Goal: Information Seeking & Learning: Learn about a topic

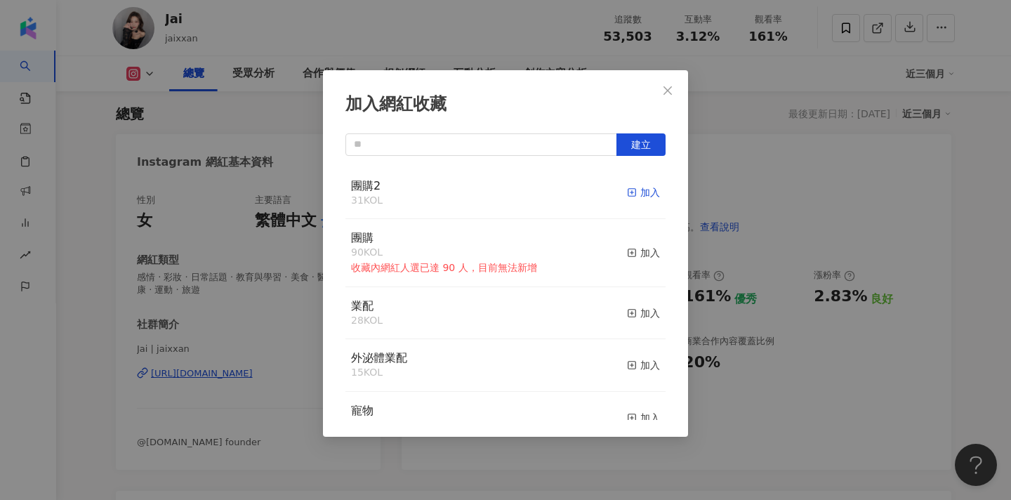
click at [640, 197] on div "加入" at bounding box center [643, 192] width 33 height 15
click at [667, 84] on button "Close" at bounding box center [668, 91] width 28 height 28
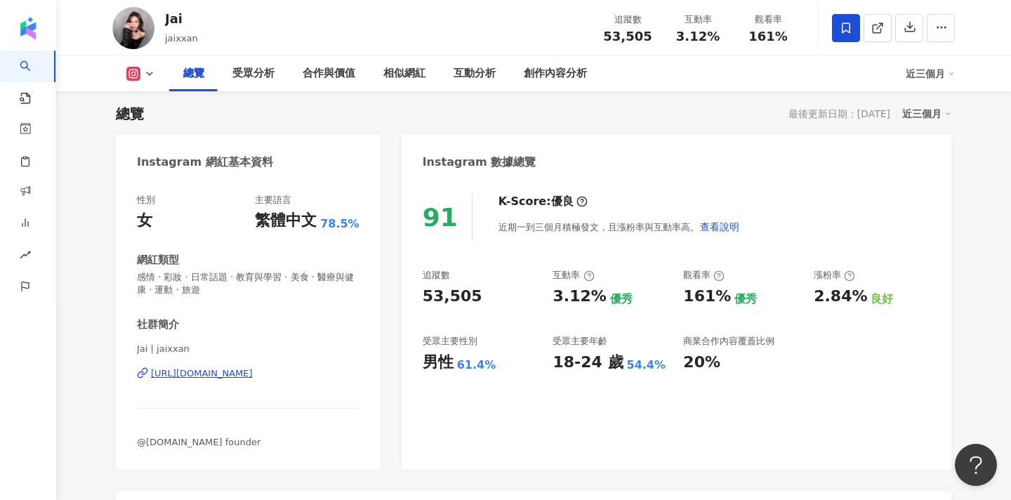
click at [134, 348] on div "性別 女 主要語言 繁體中文 78.5% 網紅類型 感情 · 彩妝 · 日常話題 · 教育與學習 · 美食 · 醫療與健康 · 運動 · 旅遊 社群簡介 Ja…" at bounding box center [248, 325] width 265 height 290
drag, startPoint x: 138, startPoint y: 347, endPoint x: 149, endPoint y: 348, distance: 10.6
click at [149, 348] on span "Jai | jaixxan" at bounding box center [248, 349] width 223 height 13
copy span "Jai"
click at [879, 25] on icon at bounding box center [877, 28] width 13 height 13
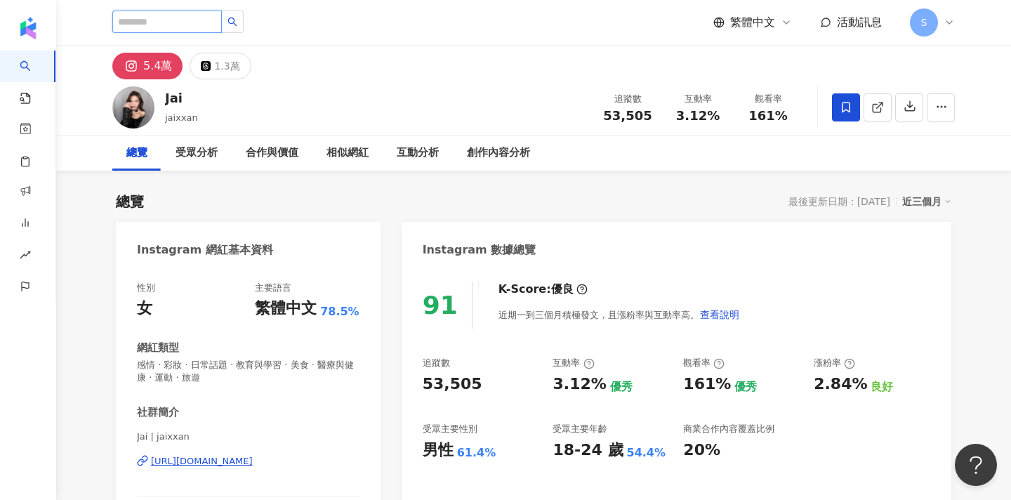
click at [178, 32] on input "search" at bounding box center [167, 22] width 110 height 22
type input "*"
click at [136, 24] on input "***" at bounding box center [167, 22] width 110 height 22
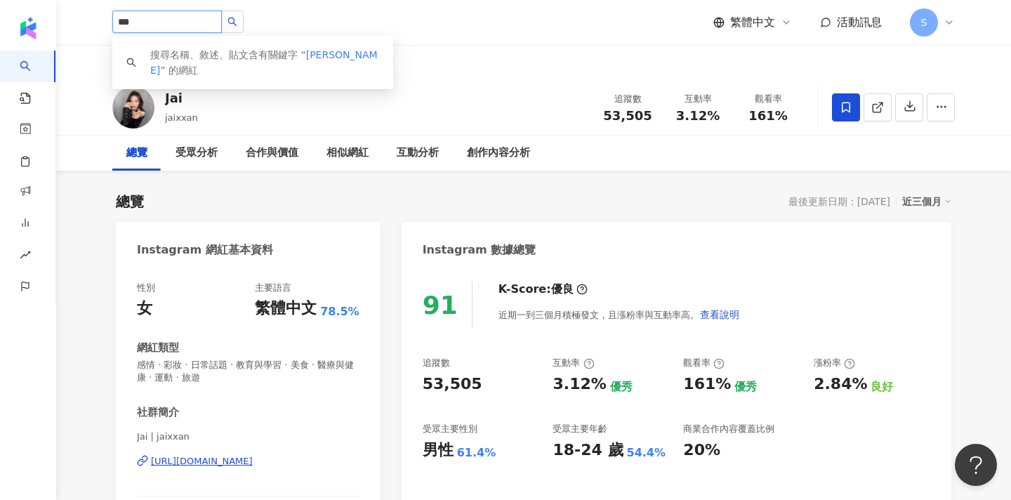
type input "***"
click at [237, 25] on icon "search" at bounding box center [232, 22] width 10 height 10
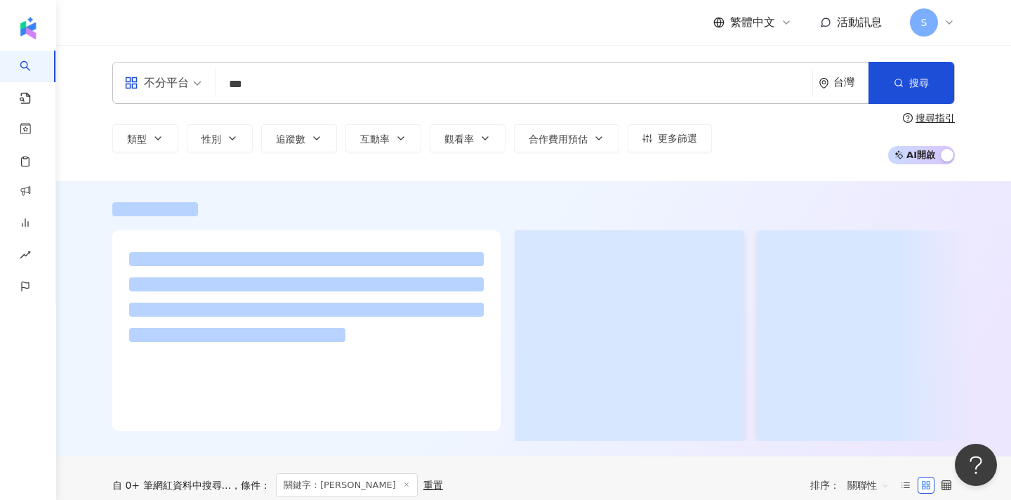
click at [237, 57] on div "不分平台 *** 台灣 搜尋 類型 性別 追蹤數 互動率 觀看率 合作費用預估 更多篩選 搜尋指引 AI 開啟 AI 關閉" at bounding box center [533, 113] width 955 height 136
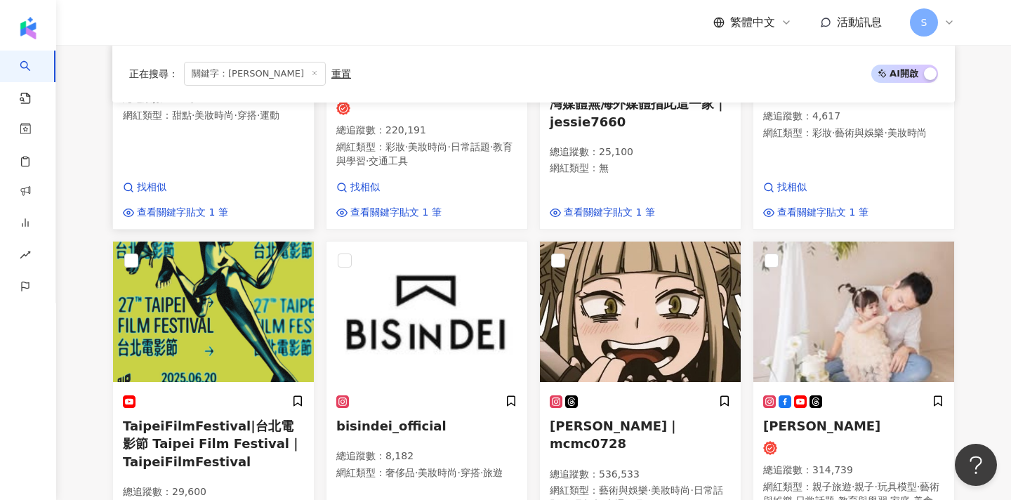
scroll to position [419, 0]
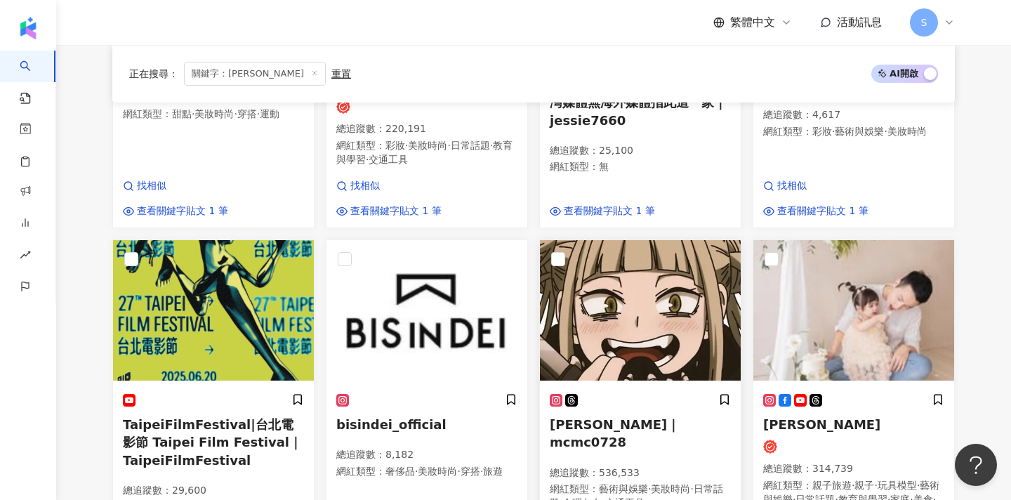
click at [694, 466] on p "總追蹤數 ： 536,533" at bounding box center [640, 473] width 181 height 14
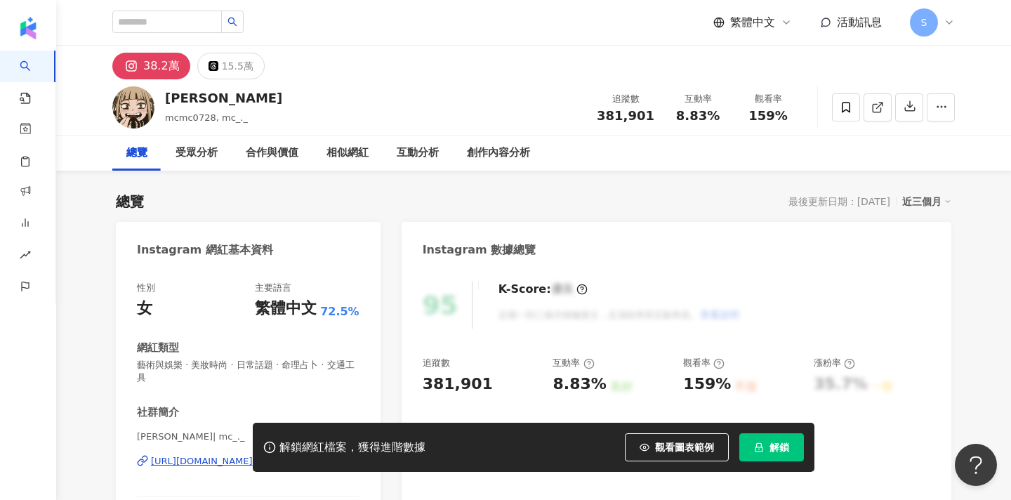
click at [766, 452] on button "解鎖" at bounding box center [771, 447] width 65 height 28
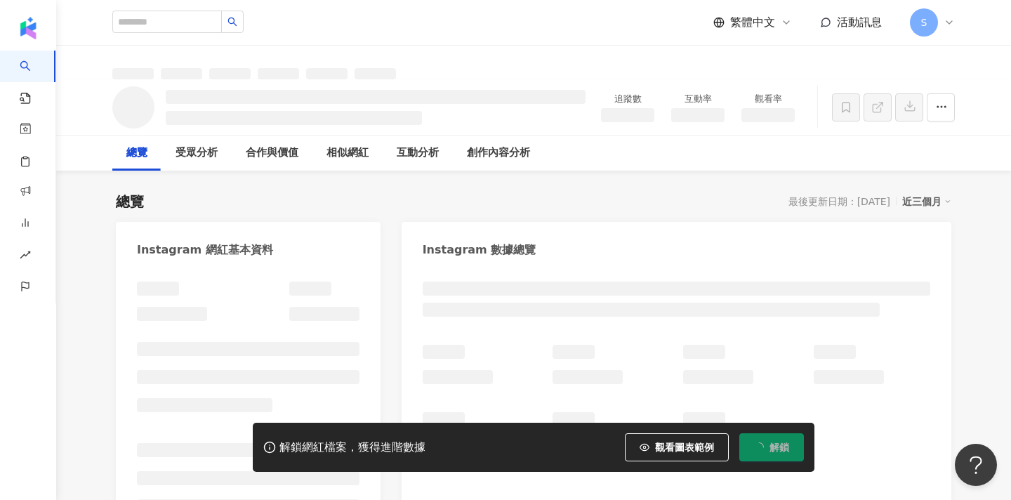
drag, startPoint x: 135, startPoint y: 436, endPoint x: 161, endPoint y: 438, distance: 26.8
click at [154, 436] on div "解鎖網紅檔案，獲得進階數據 觀看圖表範例 解鎖" at bounding box center [505, 447] width 1011 height 49
click at [161, 438] on div "解鎖網紅檔案，獲得進階數據 觀看圖表範例 解鎖" at bounding box center [505, 447] width 1011 height 49
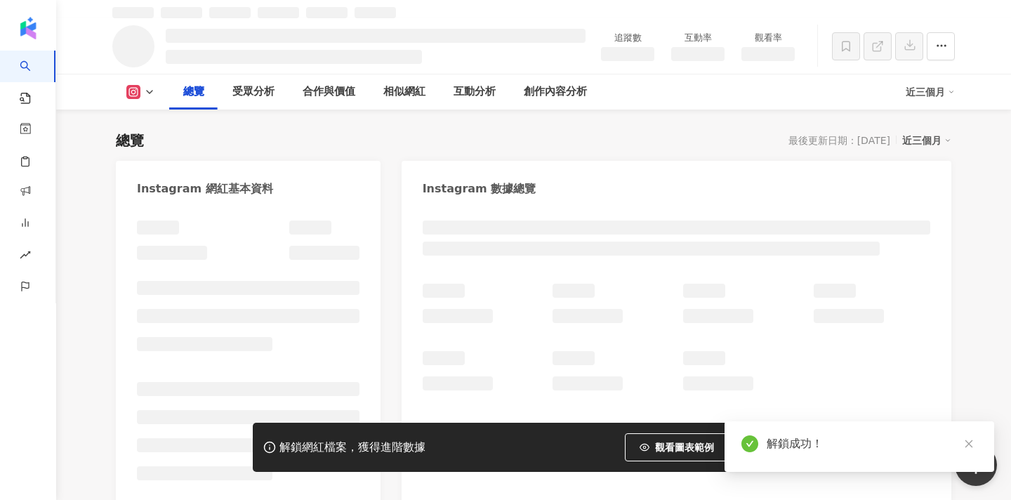
scroll to position [85, 0]
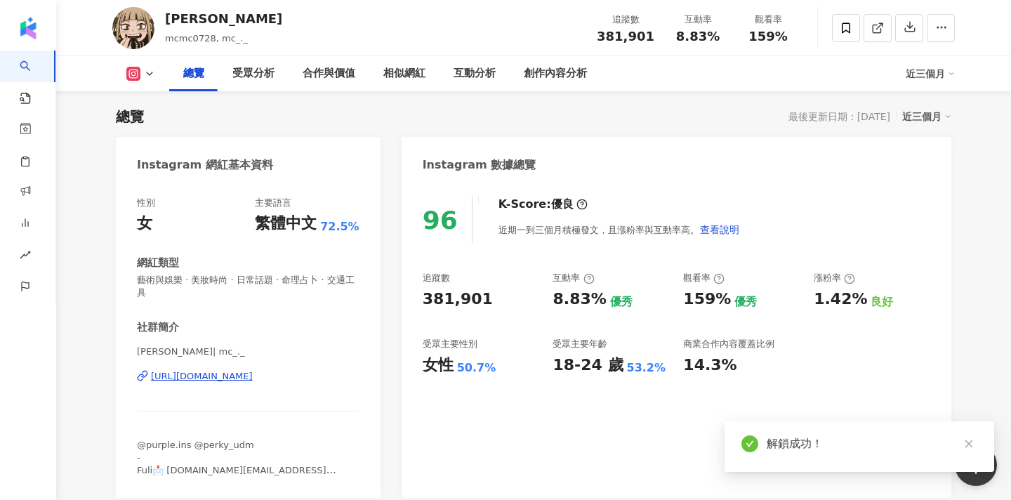
drag, startPoint x: 159, startPoint y: 272, endPoint x: 128, endPoint y: 274, distance: 31.6
click at [121, 274] on div "性別 女 主要語言 繁體中文 72.5% 網紅類型 藝術與娛樂 · 美妝時尚 · 日常話題 · 命理占卜 · 交通工具 社群簡介 許紫柔 | mc_._ ht…" at bounding box center [248, 340] width 265 height 315
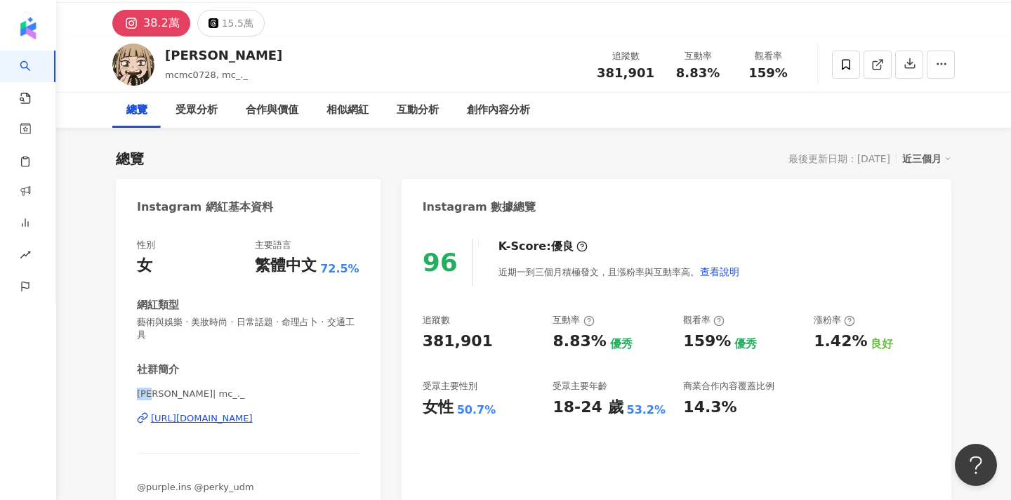
scroll to position [34, 0]
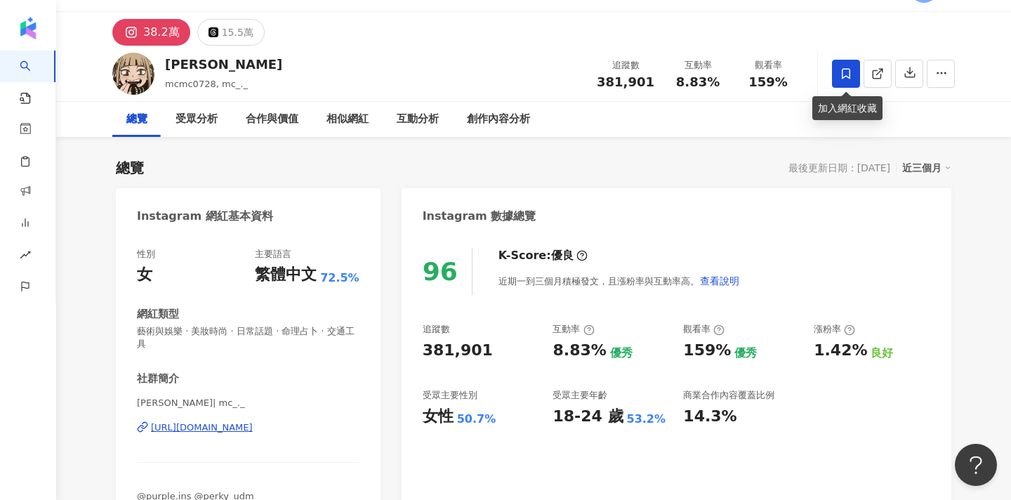
click at [850, 73] on icon at bounding box center [846, 73] width 8 height 11
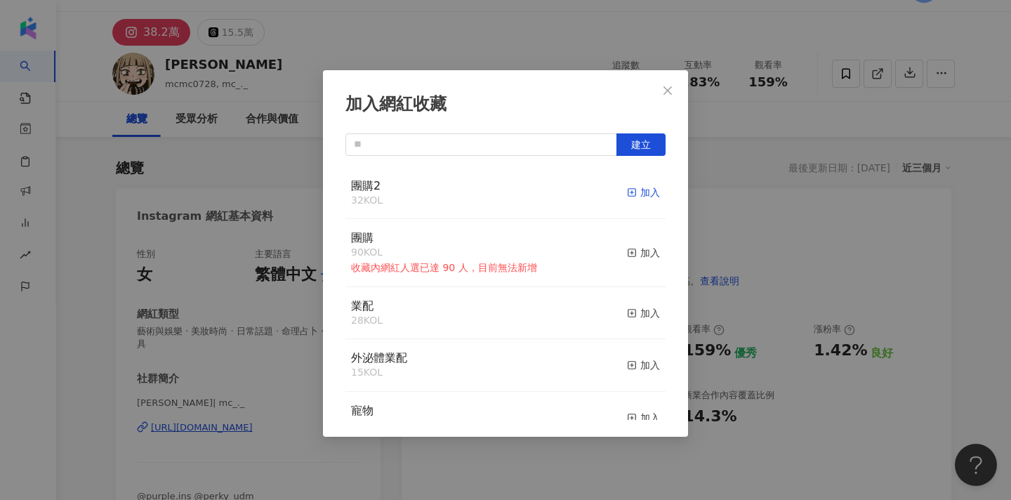
click at [649, 187] on div "加入" at bounding box center [643, 192] width 33 height 15
click at [665, 96] on button "Close" at bounding box center [668, 91] width 28 height 28
click at [673, 91] on div "加入網紅收藏 建立 團購2 33 KOL 已加入 團購 90 KOL 收藏內網紅人選已達 90 人，目前無法新增 加入 業配 28 KOL 加入 外泌體業配 …" at bounding box center [505, 250] width 1011 height 500
click at [775, 156] on div "加入網紅收藏 建立 團購2 33 KOL 已加入 團購 90 KOL 收藏內網紅人選已達 90 人，目前無法新增 加入 業配 28 KOL 加入 外泌體業配 …" at bounding box center [505, 250] width 1011 height 500
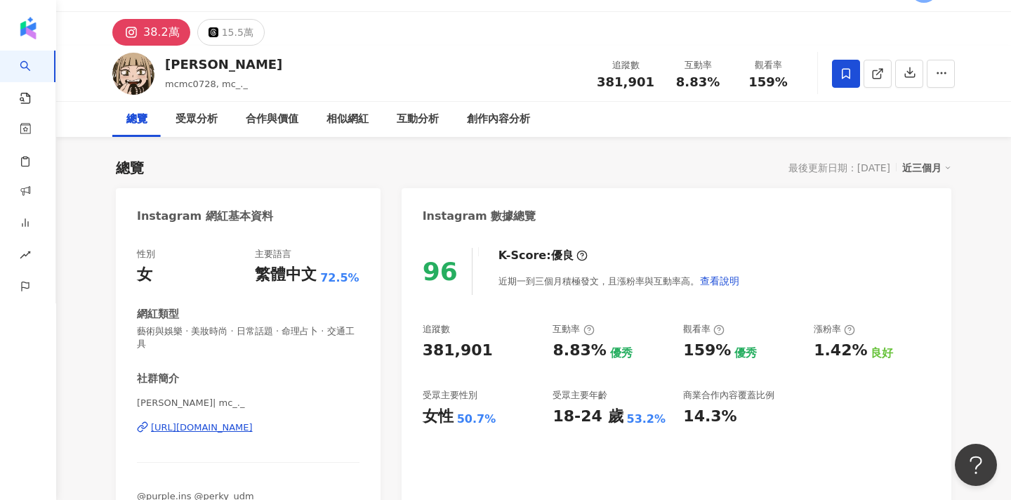
click at [874, 79] on div at bounding box center [505, 250] width 1011 height 500
click at [877, 78] on icon at bounding box center [877, 74] width 8 height 8
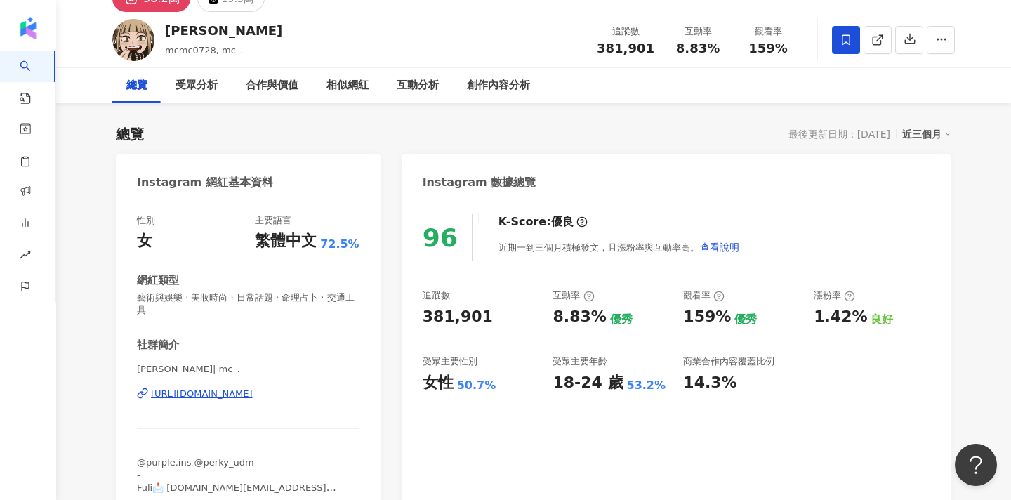
scroll to position [0, 0]
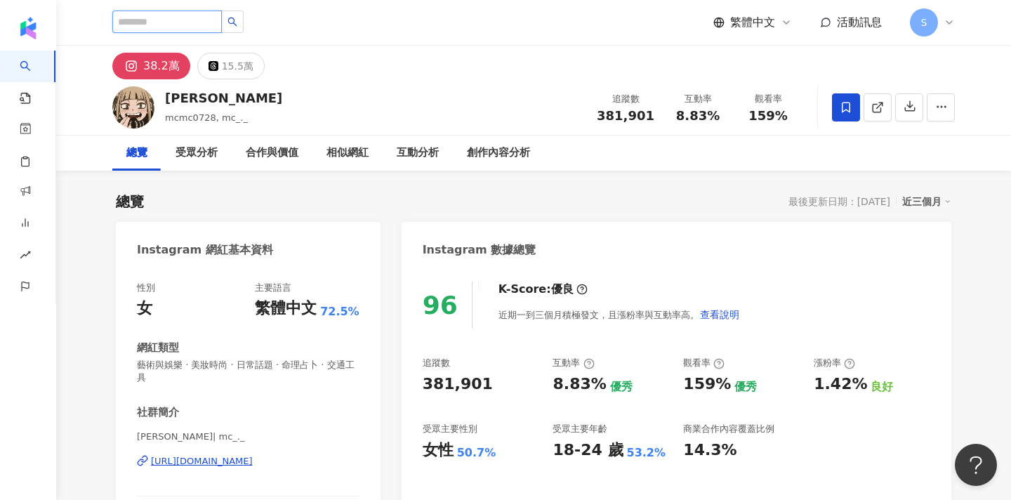
click at [201, 25] on input "search" at bounding box center [167, 22] width 110 height 22
paste input "**********"
type input "**********"
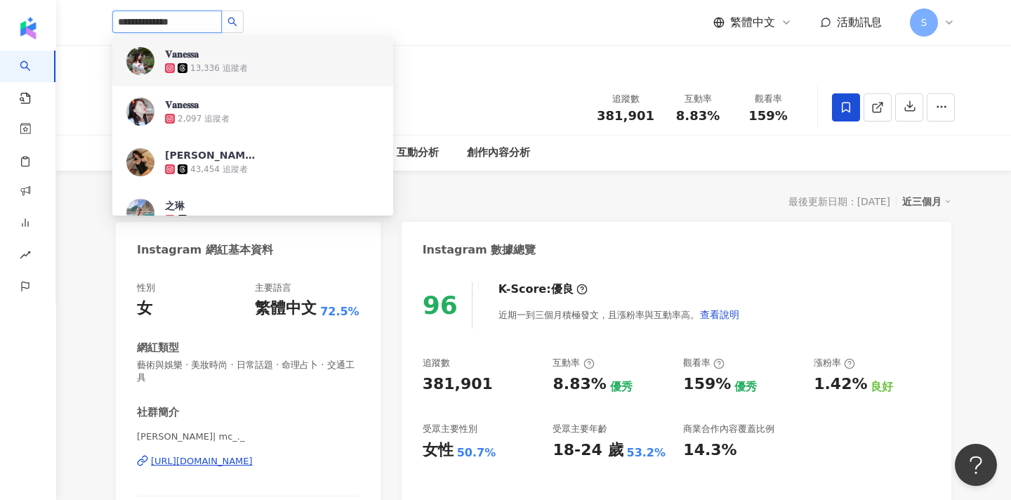
click at [260, 67] on div "13,336 追蹤者" at bounding box center [272, 68] width 214 height 14
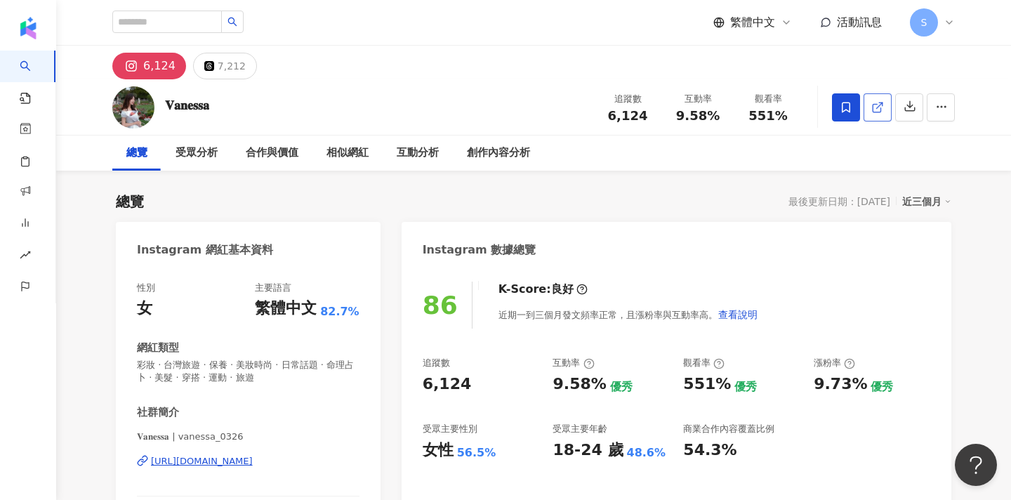
click at [876, 103] on icon at bounding box center [877, 107] width 13 height 13
click at [879, 101] on icon at bounding box center [877, 107] width 13 height 13
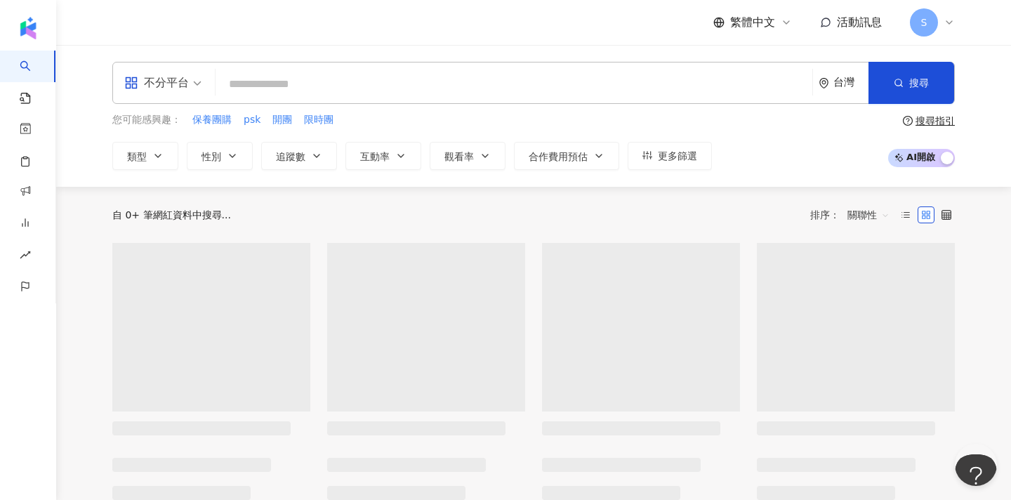
click at [262, 85] on input "search" at bounding box center [514, 84] width 586 height 27
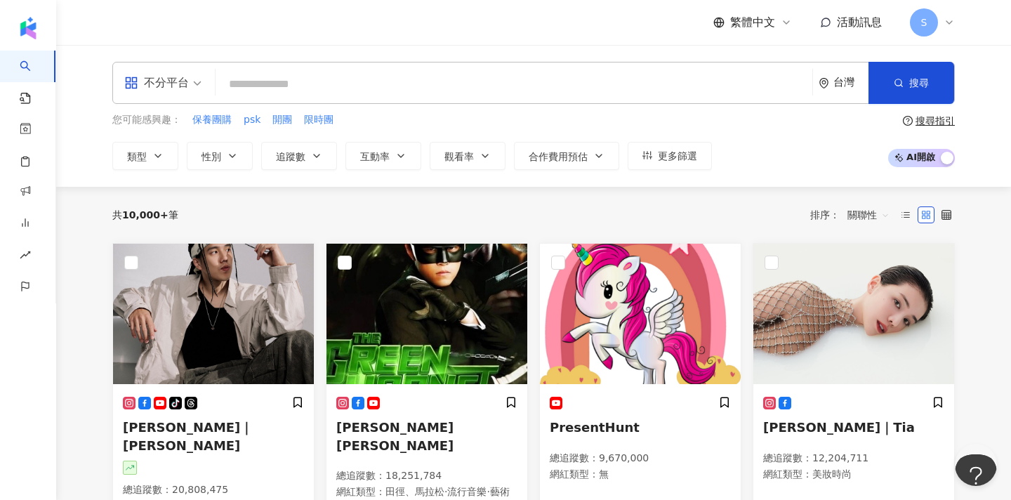
type input "**"
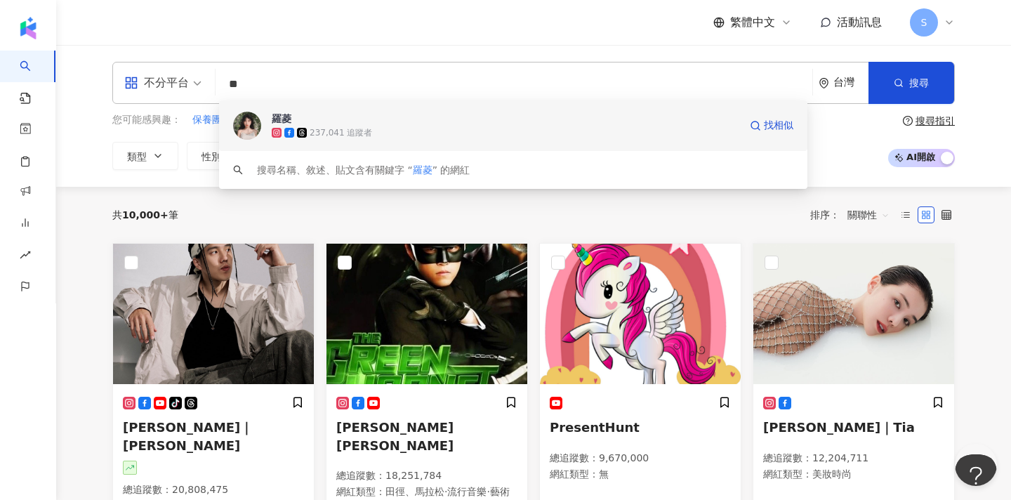
click at [353, 118] on span "羅菱" at bounding box center [449, 119] width 355 height 14
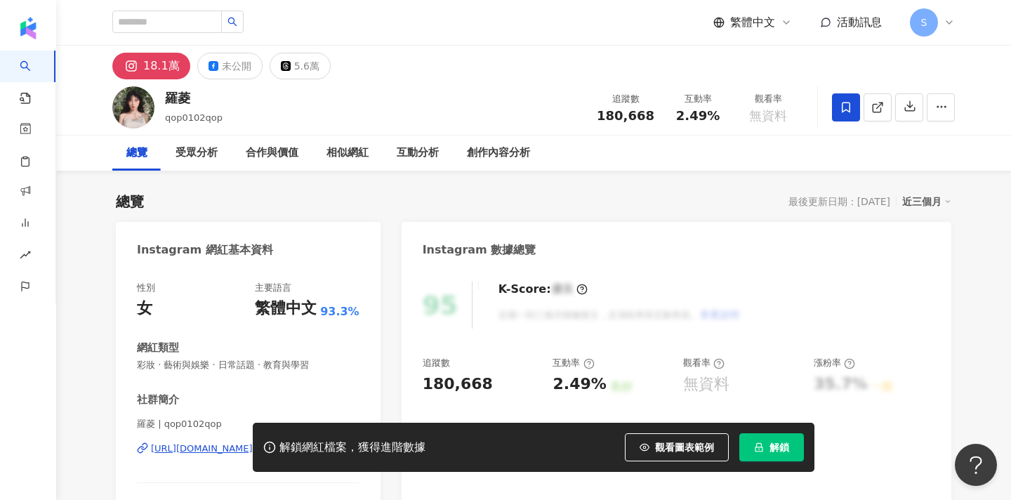
click at [847, 110] on icon at bounding box center [846, 107] width 8 height 11
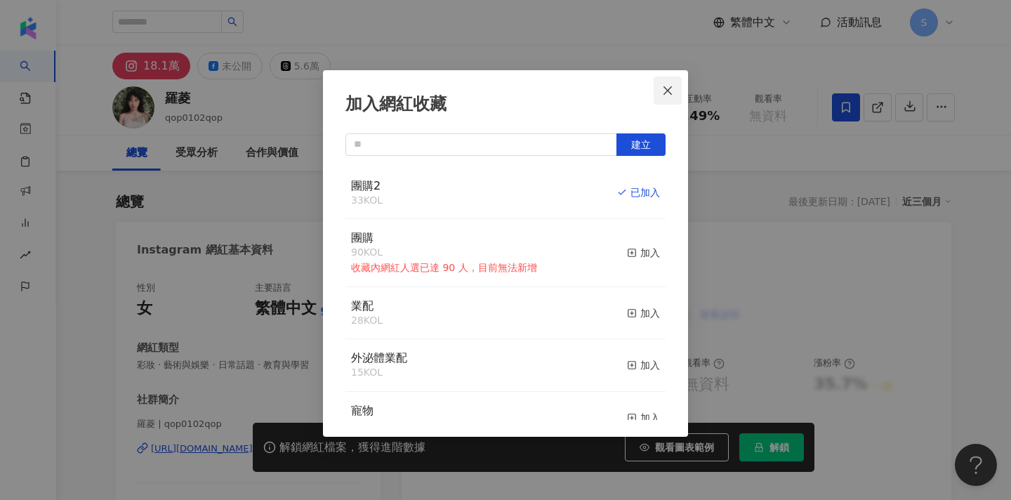
click at [673, 93] on icon "close" at bounding box center [667, 90] width 11 height 11
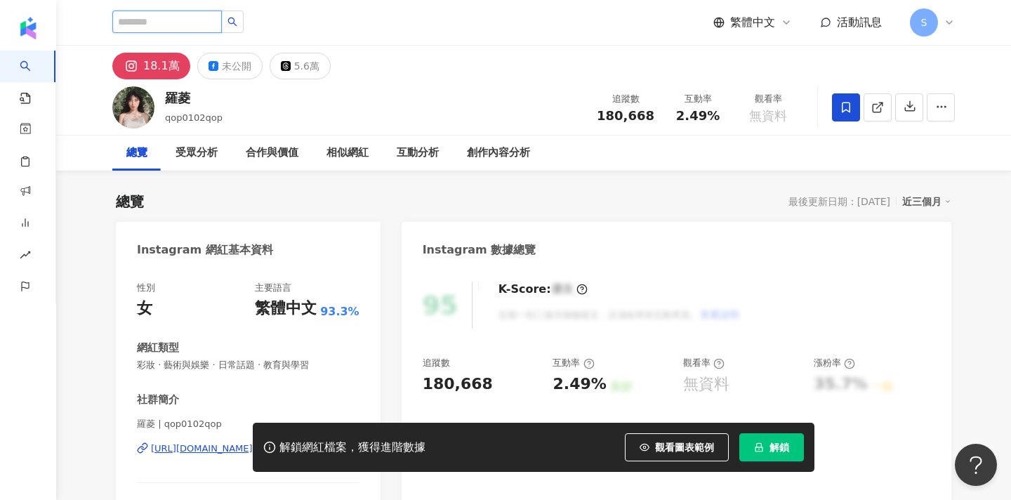
click at [199, 22] on input "search" at bounding box center [167, 22] width 110 height 22
paste input "**********"
type input "**********"
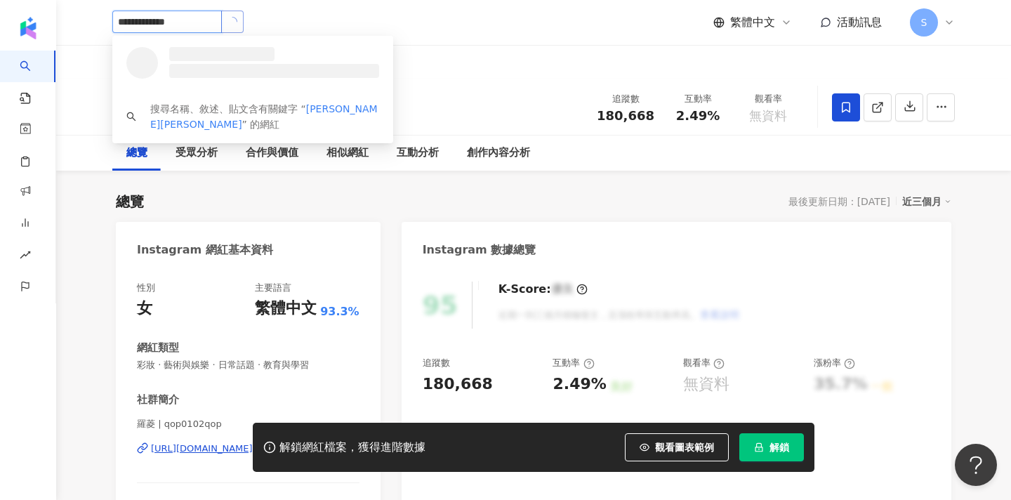
click at [237, 27] on icon "loading" at bounding box center [232, 21] width 11 height 11
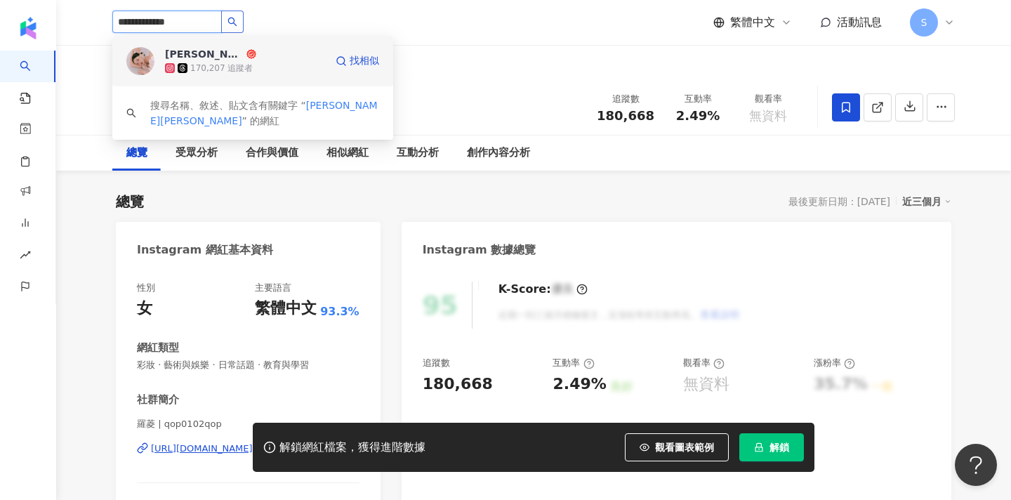
click at [246, 53] on icon at bounding box center [251, 54] width 10 height 10
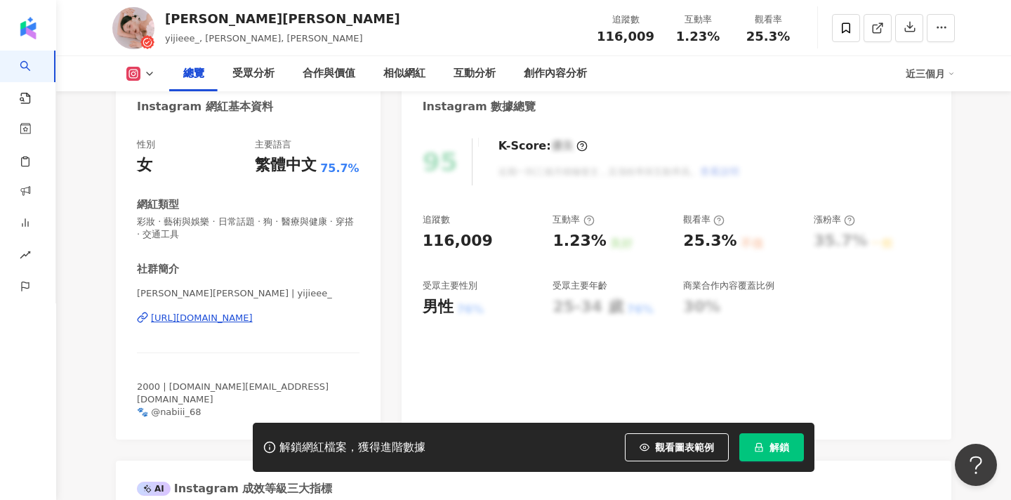
scroll to position [144, 0]
click at [770, 454] on button "解鎖" at bounding box center [771, 447] width 65 height 28
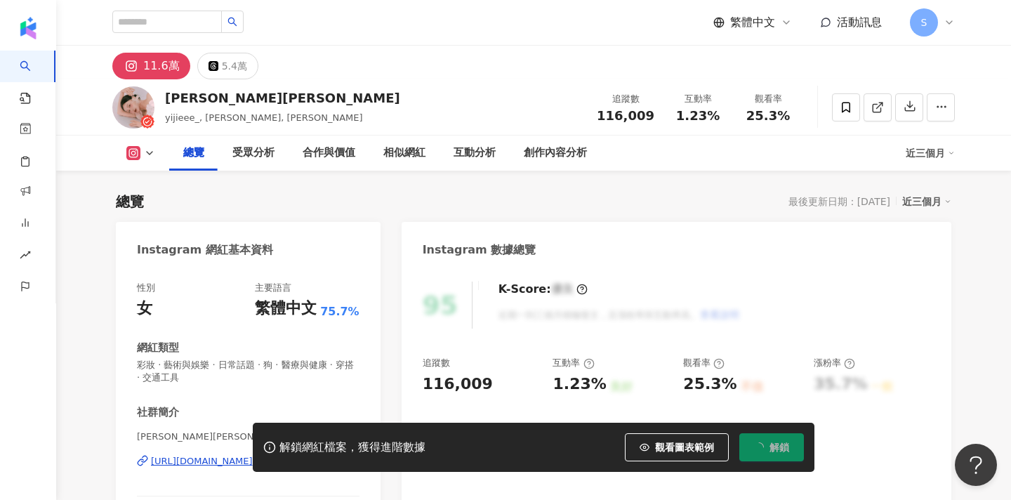
scroll to position [86, 0]
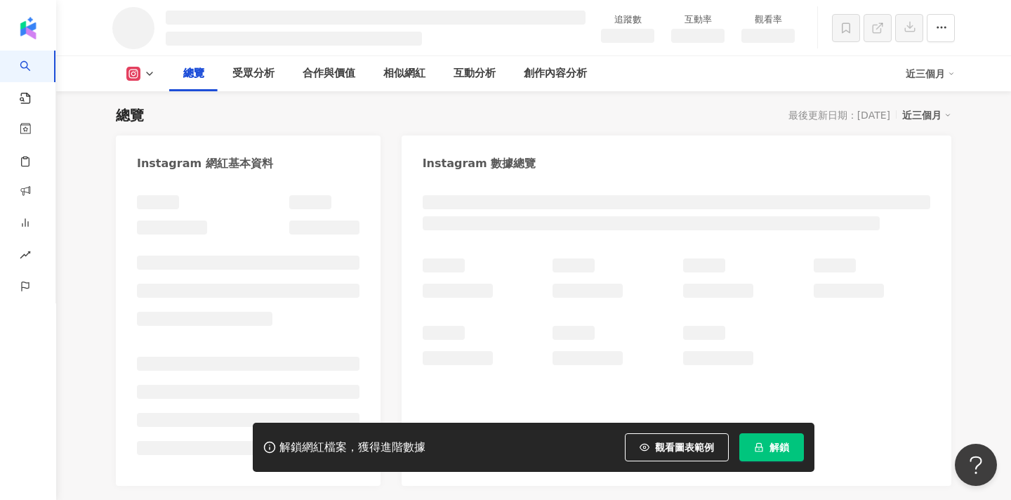
drag, startPoint x: 138, startPoint y: 348, endPoint x: 212, endPoint y: 348, distance: 74.4
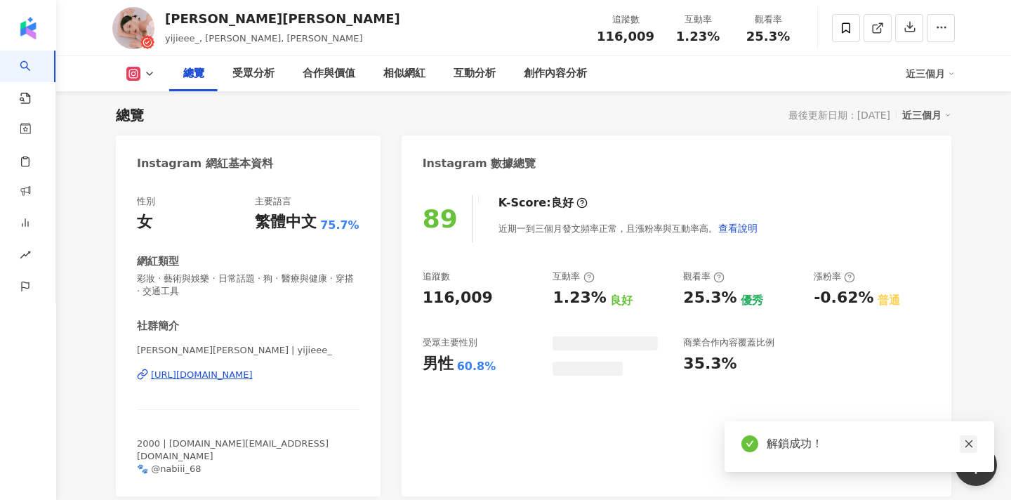
click at [970, 444] on icon "close" at bounding box center [969, 444] width 8 height 8
click at [968, 446] on icon "close" at bounding box center [969, 444] width 10 height 10
click at [504, 433] on div "89 K-Score : 良好 近期一到三個月發文頻率正常，且漲粉率與互動率高。 查看說明 追蹤數 116,009 互動率 1.23% 良好 觀看率 25.3…" at bounding box center [677, 338] width 550 height 315
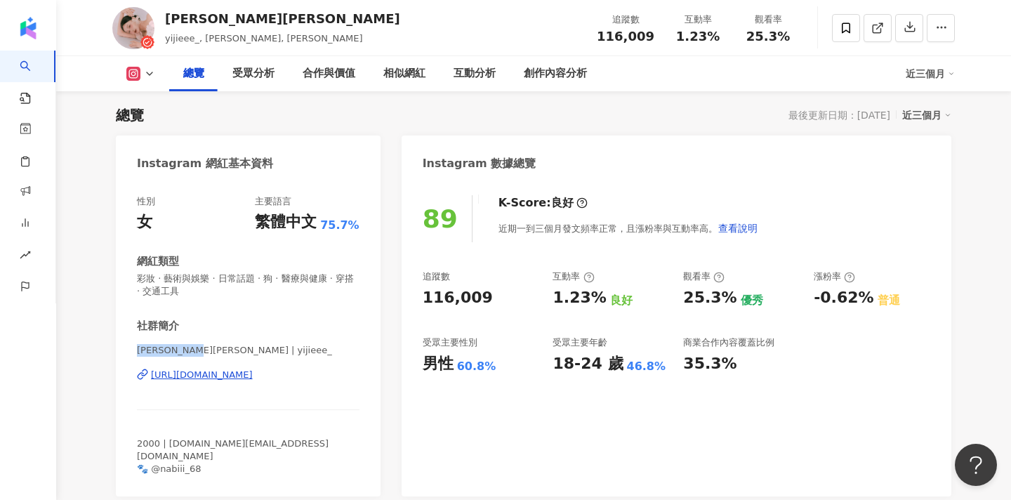
drag, startPoint x: 138, startPoint y: 349, endPoint x: 202, endPoint y: 351, distance: 63.9
click at [202, 351] on span "陳奕潔 Stephanie | yijieee_" at bounding box center [248, 350] width 223 height 13
click at [202, 355] on span "陳奕潔 Stephanie | yijieee_" at bounding box center [248, 350] width 223 height 13
drag, startPoint x: 207, startPoint y: 348, endPoint x: 126, endPoint y: 350, distance: 81.5
click at [126, 350] on div "性別 女 主要語言 繁體中文 75.7% 網紅類型 彩妝 · 藝術與娛樂 · 日常話題 · 狗 · 醫療與健康 · 穿搭 · 交通工具 社群簡介 陳奕潔 St…" at bounding box center [248, 338] width 265 height 315
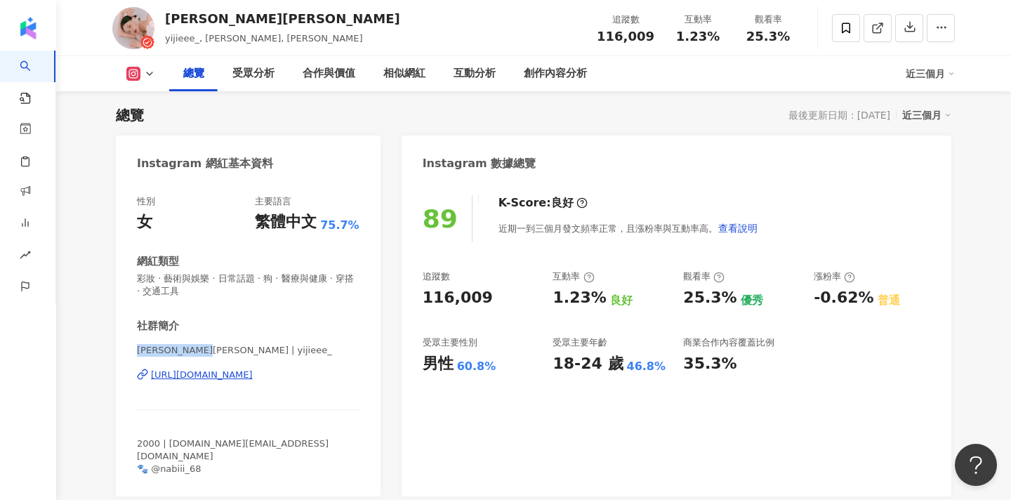
copy span "陳奕潔 Stephanie"
click at [845, 24] on icon at bounding box center [846, 28] width 13 height 13
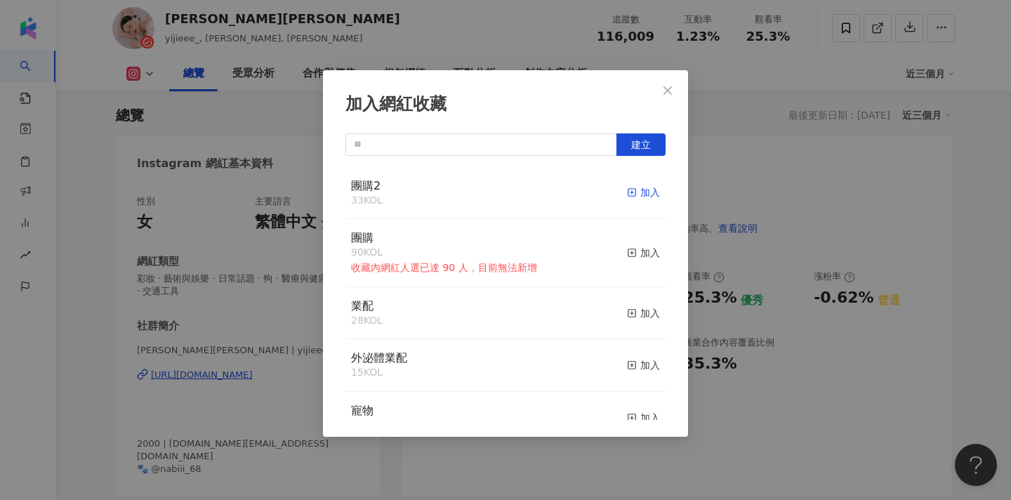
click at [637, 194] on icon "button" at bounding box center [632, 192] width 10 height 10
click at [668, 88] on icon "close" at bounding box center [667, 90] width 11 height 11
click at [667, 86] on div "加入網紅收藏 建立 團購2 34 KOL 已加入 團購 90 KOL 收藏內網紅人選已達 90 人，目前無法新增 加入 業配 28 KOL 加入 外泌體業配 …" at bounding box center [505, 250] width 1011 height 500
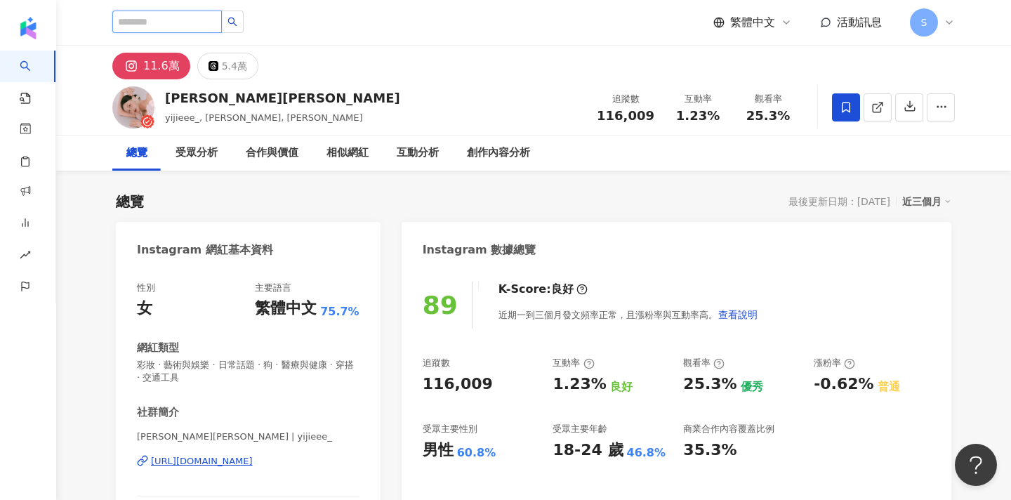
click at [190, 22] on input "search" at bounding box center [167, 22] width 110 height 22
paste input "**********"
type input "**********"
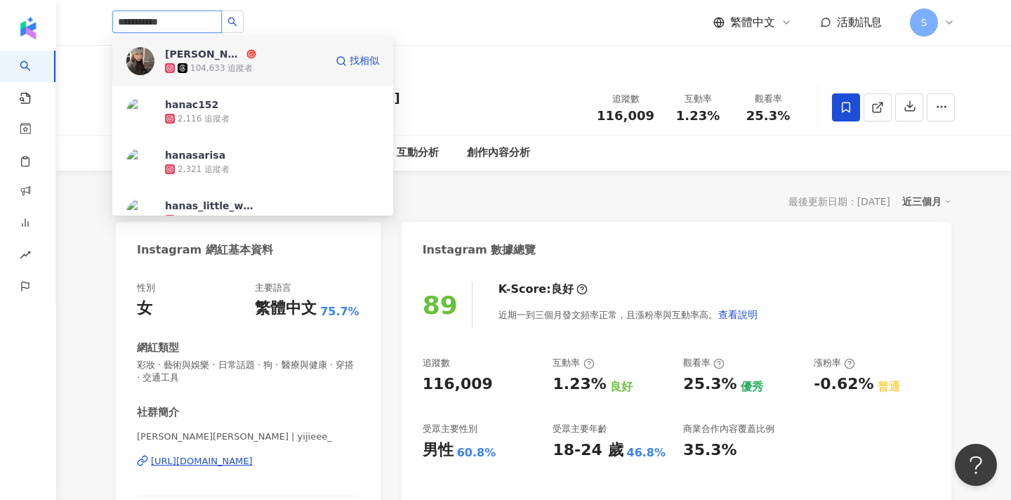
click at [249, 73] on div "104,633 追蹤者" at bounding box center [221, 68] width 62 height 12
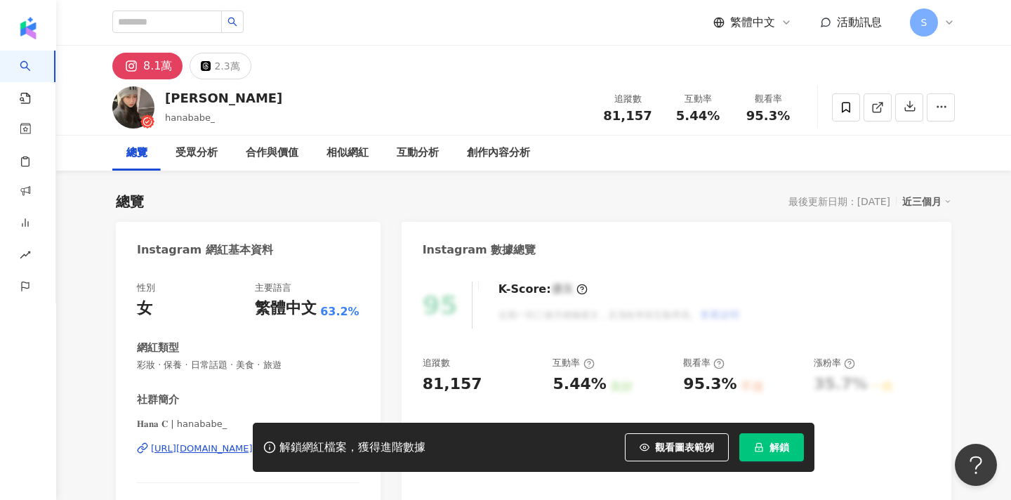
click at [760, 444] on icon "lock" at bounding box center [759, 447] width 10 height 10
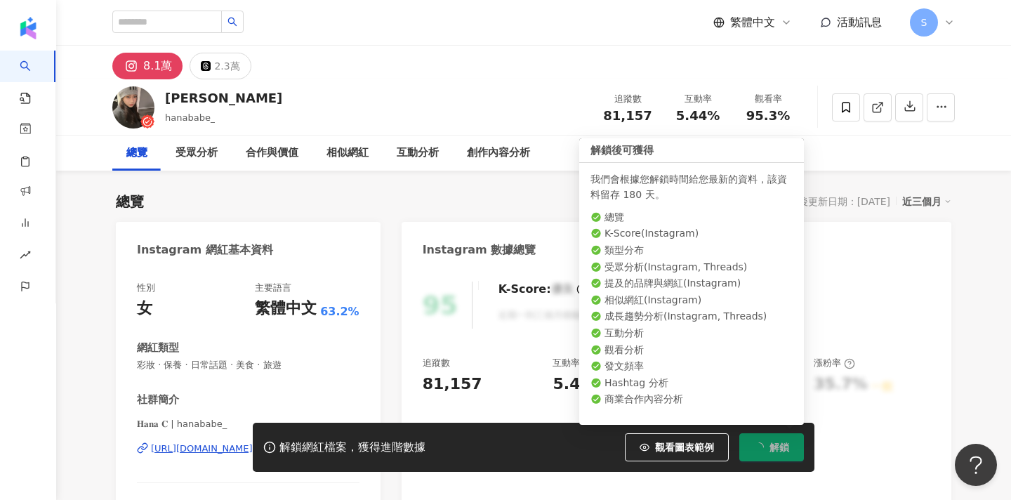
drag, startPoint x: 137, startPoint y: 423, endPoint x: 171, endPoint y: 425, distance: 34.5
click at [171, 425] on div "解鎖網紅檔案，獲得進階數據 觀看圖表範例 解鎖" at bounding box center [505, 447] width 1011 height 49
click at [167, 423] on div "解鎖網紅檔案，獲得進階數據 觀看圖表範例 解鎖" at bounding box center [505, 447] width 1011 height 49
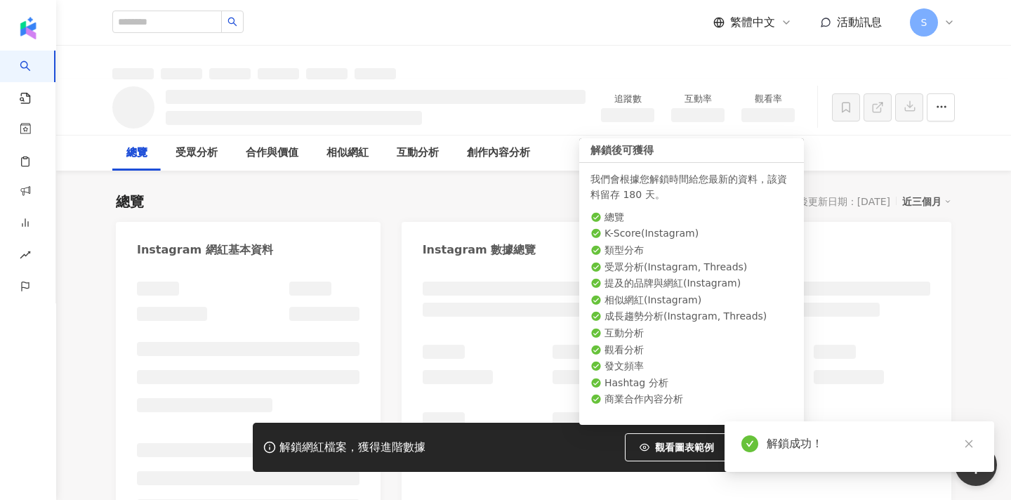
click at [133, 422] on div at bounding box center [248, 420] width 265 height 305
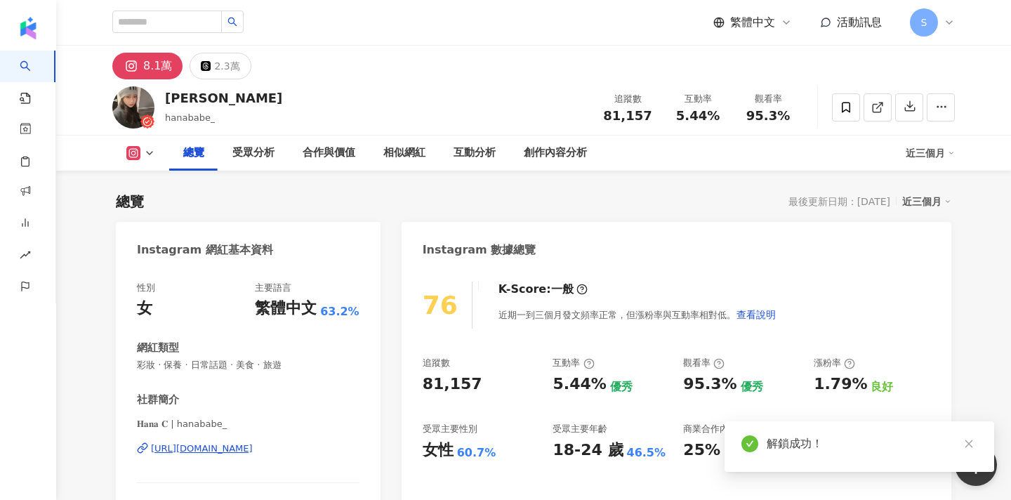
scroll to position [186, 0]
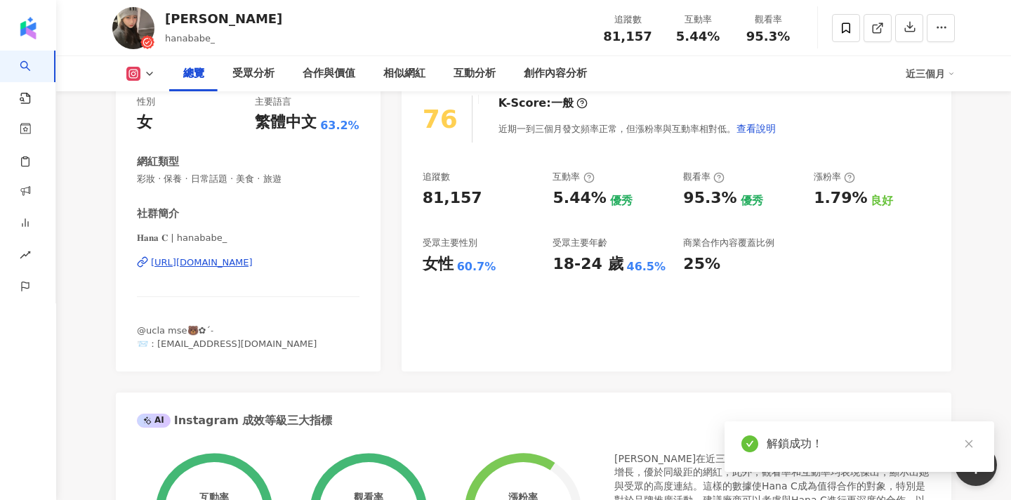
drag, startPoint x: 167, startPoint y: 239, endPoint x: 136, endPoint y: 235, distance: 31.9
click at [136, 235] on div "性別 女 主要語言 繁體中文 63.2% 網紅類型 彩妝 · 保養 · 日常話題 · 美食 · 旅遊 社群簡介 𝐇𝐚𝐧𝐚 𝐂 | hanababe_ [URL…" at bounding box center [248, 226] width 265 height 290
copy span "𝐇𝐚𝐧𝐚 𝐂 | ha"
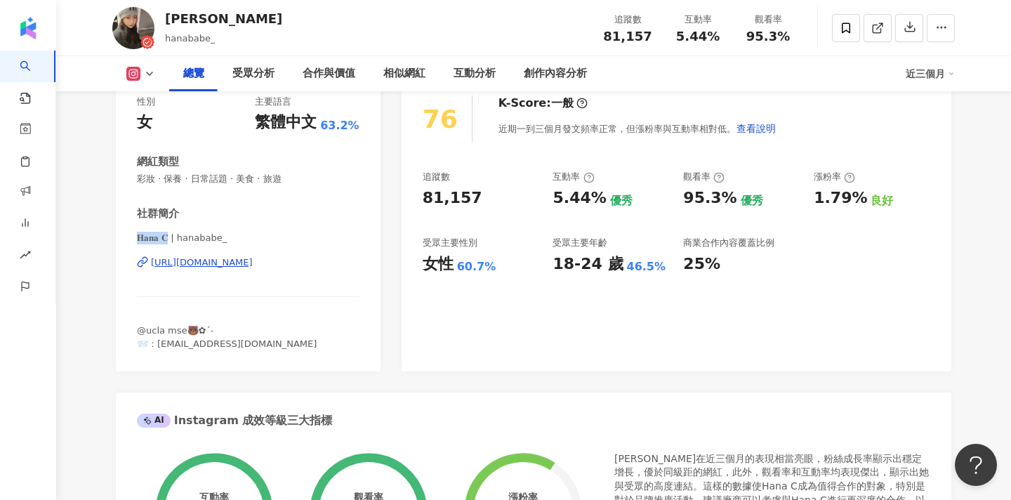
scroll to position [170, 0]
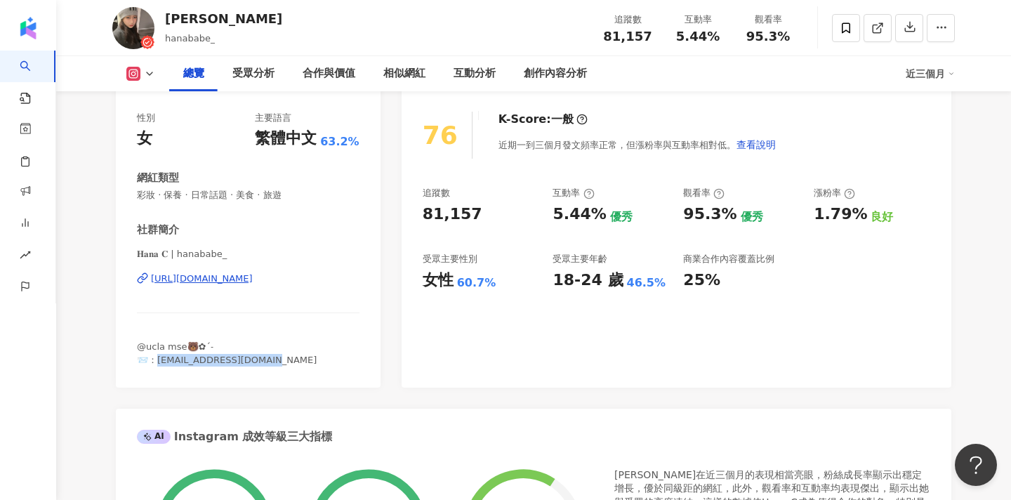
drag, startPoint x: 275, startPoint y: 355, endPoint x: 160, endPoint y: 360, distance: 115.3
click at [160, 360] on div "@ucla mse🐻✿ˊ˗ 📨：[EMAIL_ADDRESS][DOMAIN_NAME]" at bounding box center [248, 353] width 223 height 25
copy span "[EMAIL_ADDRESS][DOMAIN_NAME]"
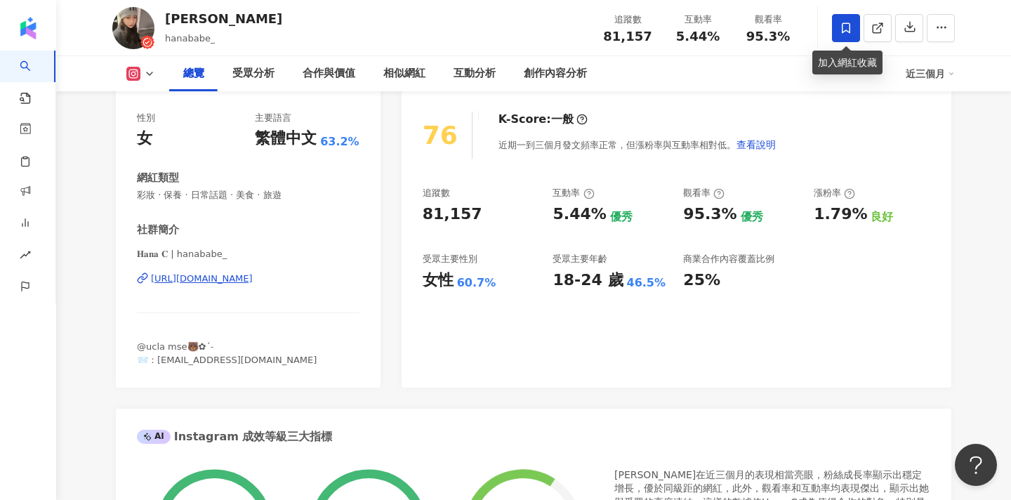
click at [833, 29] on span at bounding box center [846, 28] width 28 height 28
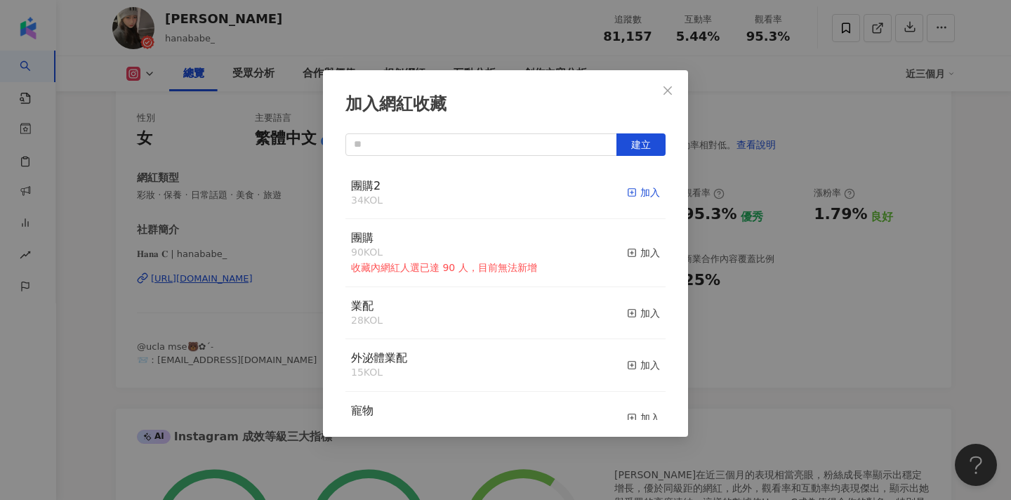
click at [633, 187] on icon "button" at bounding box center [632, 192] width 10 height 10
click at [670, 95] on icon "close" at bounding box center [667, 90] width 11 height 11
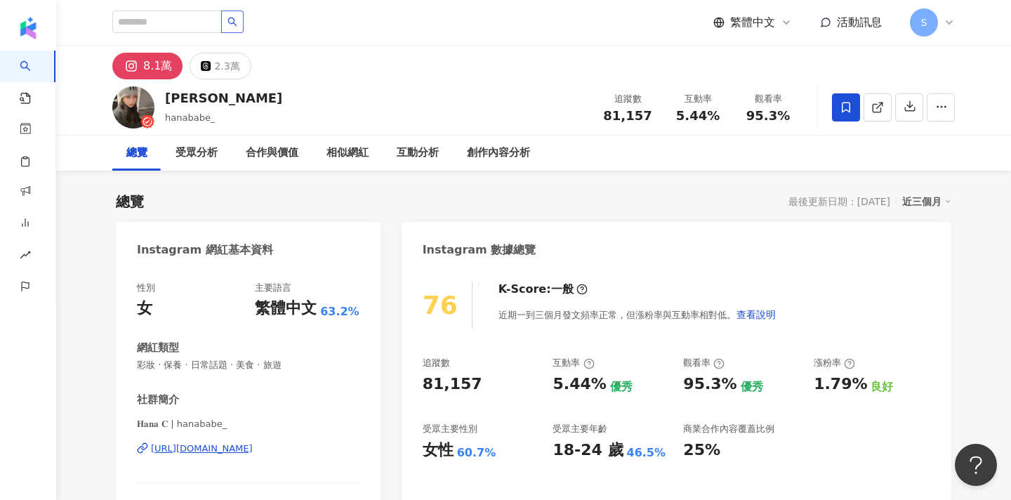
scroll to position [0, 0]
click at [213, 22] on input "search" at bounding box center [167, 22] width 110 height 22
paste input "**********"
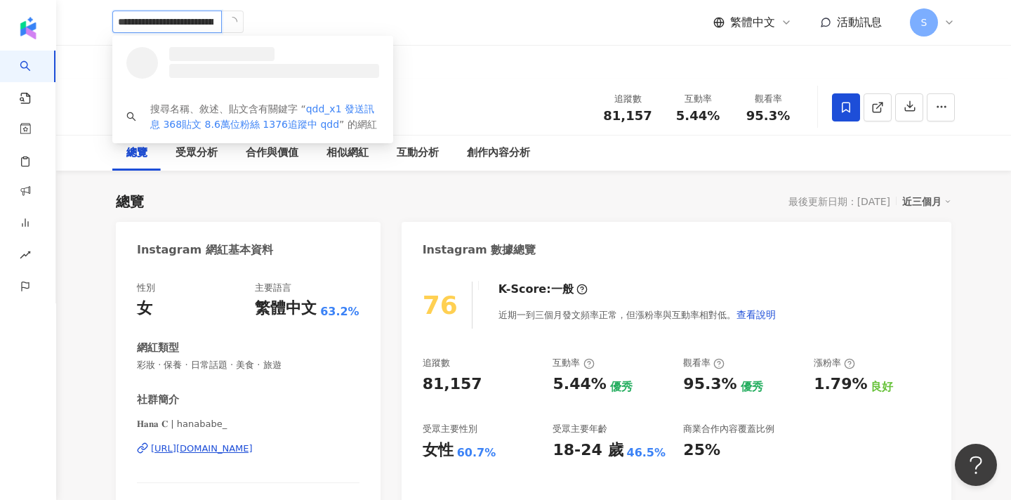
drag, startPoint x: 237, startPoint y: 22, endPoint x: 91, endPoint y: 25, distance: 146.8
click at [91, 25] on div "**********" at bounding box center [533, 22] width 899 height 45
click at [91, 25] on div "********* 搜尋名稱、敘述、貼文含有關鍵字 “ qdd_x1 發送 ” 的網紅 繁體中文 活動訊息 S" at bounding box center [533, 22] width 899 height 45
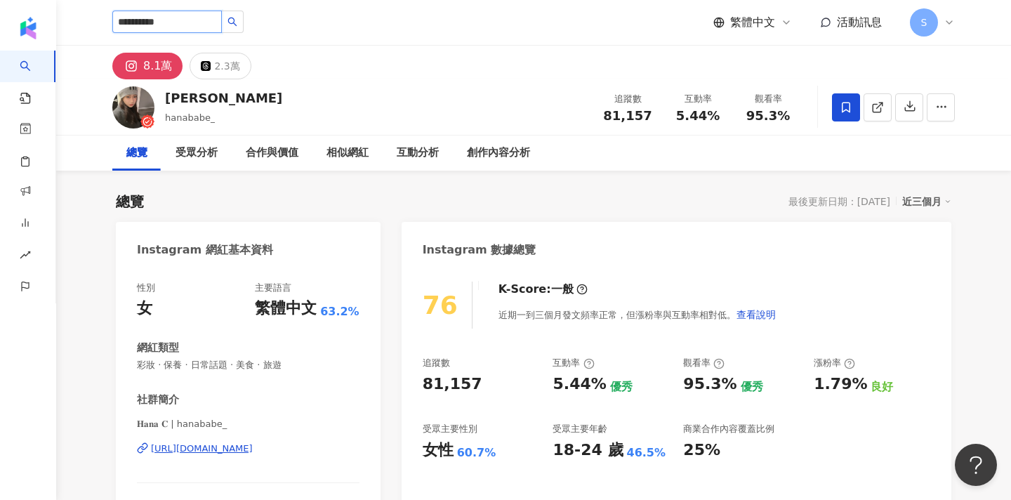
click at [167, 25] on input "*********" at bounding box center [167, 22] width 110 height 22
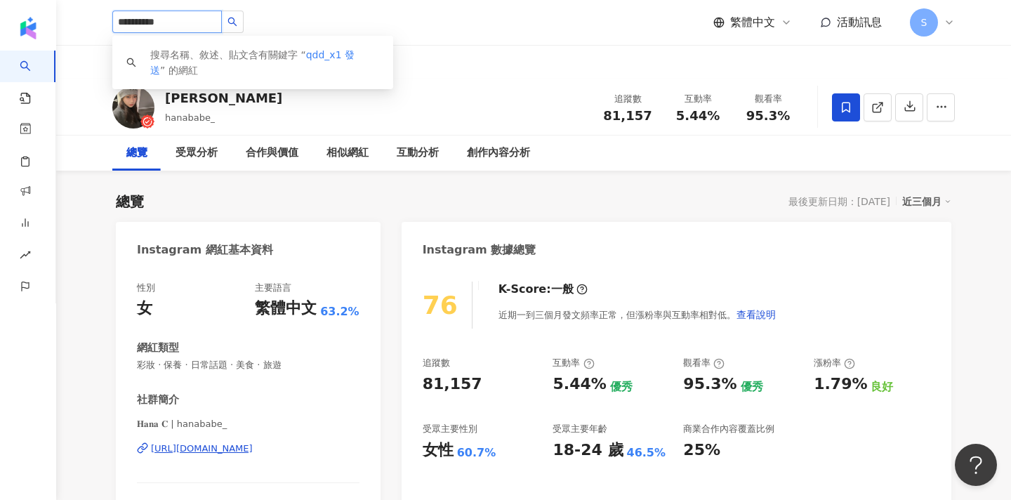
click at [181, 25] on input "*********" at bounding box center [167, 22] width 110 height 22
type input "******"
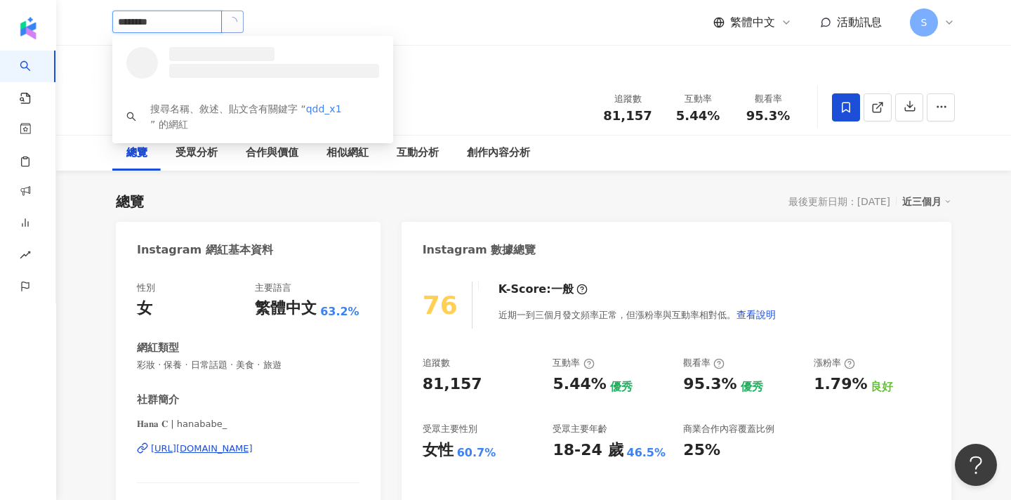
click at [244, 27] on button "button" at bounding box center [232, 22] width 22 height 22
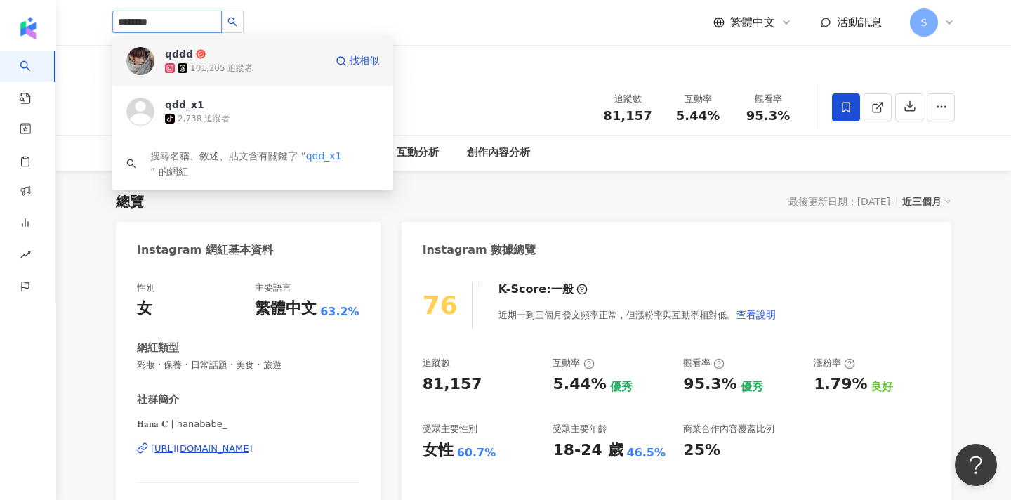
click at [246, 67] on div "101,205 追蹤者" at bounding box center [221, 68] width 62 height 12
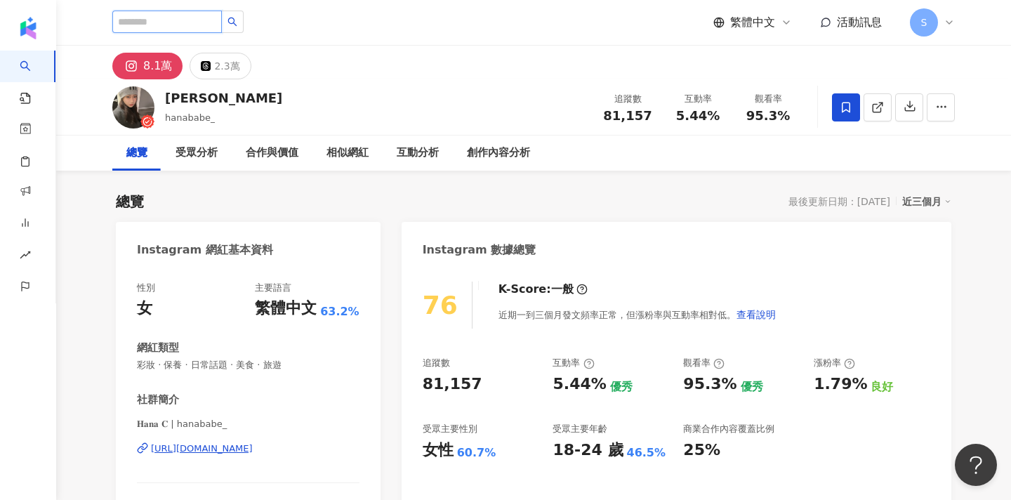
paste input "********"
type input "********"
click at [239, 22] on icon "loading" at bounding box center [231, 21] width 13 height 13
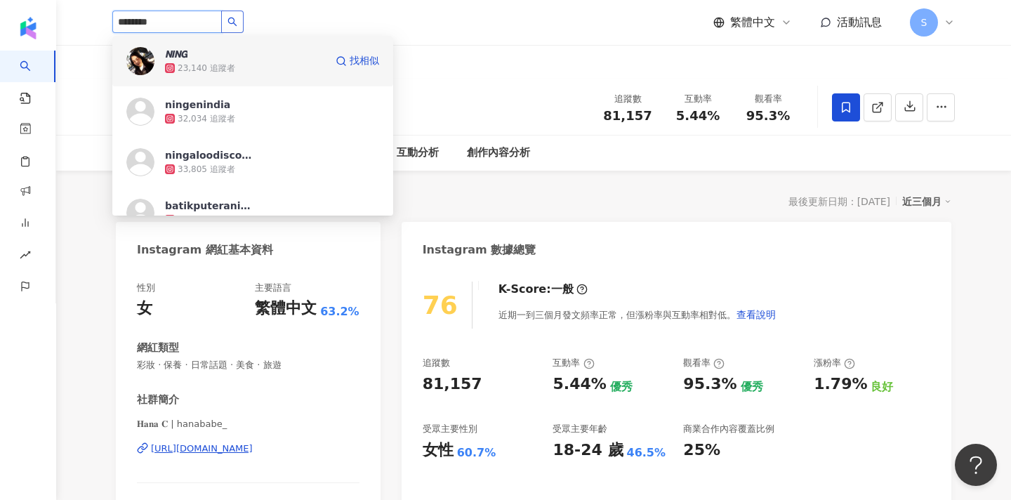
click at [224, 61] on div "23,140 追蹤者" at bounding box center [245, 68] width 160 height 14
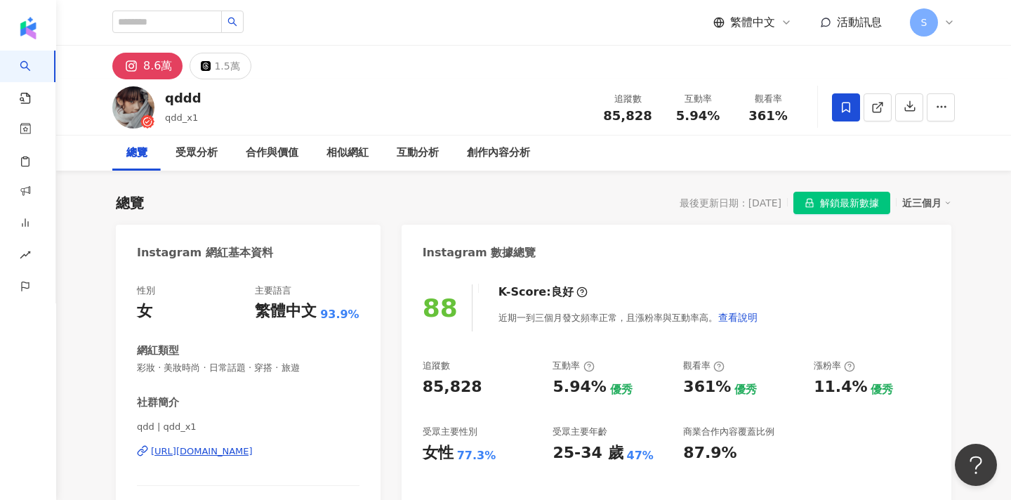
click at [848, 103] on icon at bounding box center [846, 107] width 13 height 13
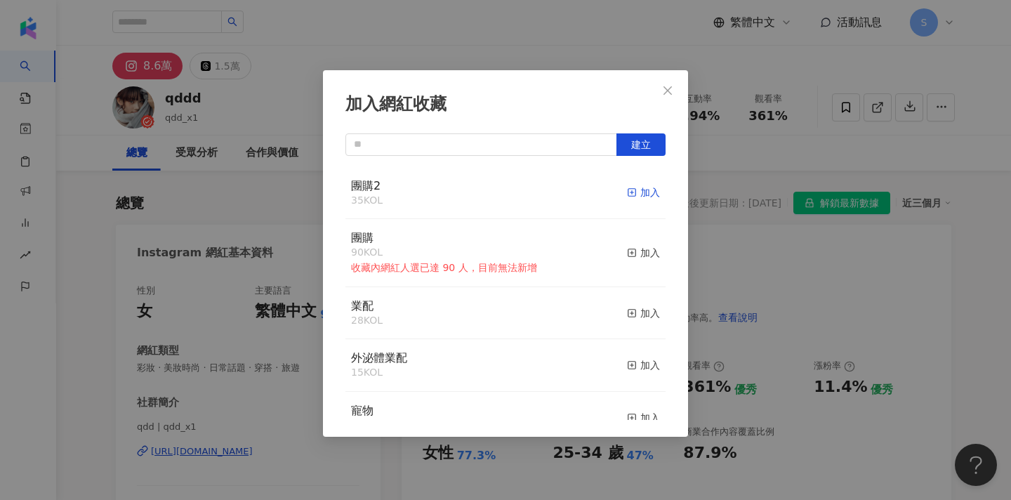
click at [631, 192] on line "button" at bounding box center [633, 192] width 4 height 0
click at [669, 91] on icon "close" at bounding box center [668, 90] width 8 height 8
click at [672, 84] on div "加入網紅收藏 建立 團購2 36 KOL 已加入 團購 90 KOL 收藏內網紅人選已達 90 人，目前無法新增 加入 業配 28 KOL 加入 外泌體業配 …" at bounding box center [505, 250] width 1011 height 500
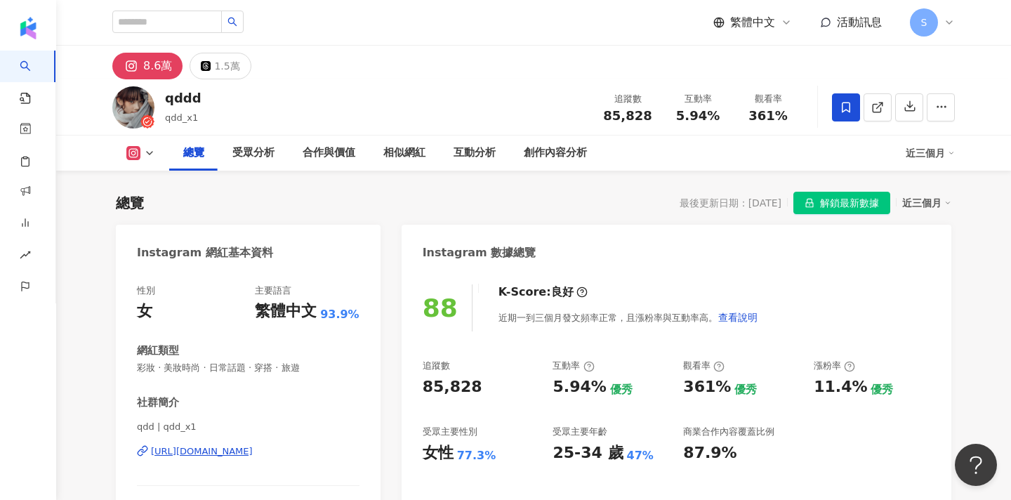
scroll to position [154, 0]
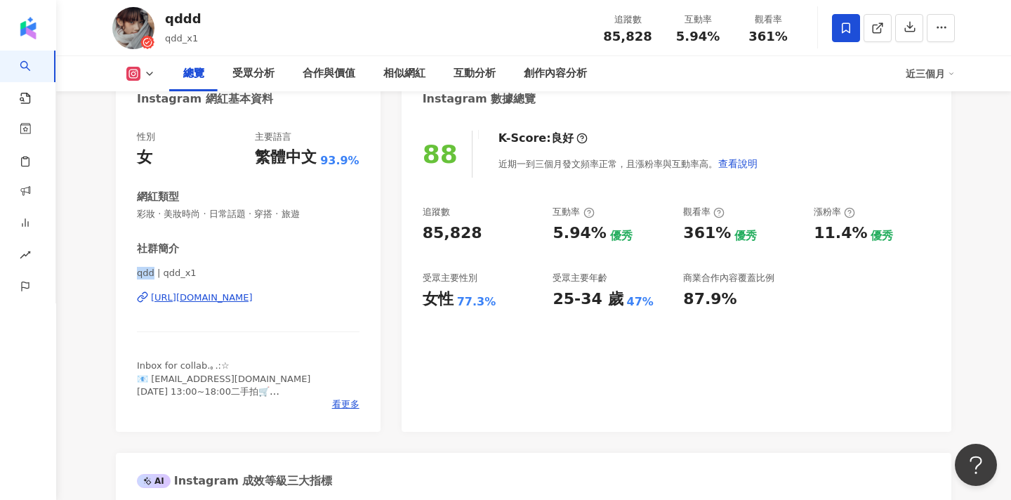
drag, startPoint x: 152, startPoint y: 272, endPoint x: 133, endPoint y: 272, distance: 19.7
click at [133, 272] on div "性別 女 主要語言 繁體中文 93.9% 網紅類型 彩妝 · 美妝時尚 · 日常話題 · 穿搭 · 旅遊 社群簡介 qdd | qdd_x1 [URL][DO…" at bounding box center [248, 274] width 265 height 315
copy span "qdd"
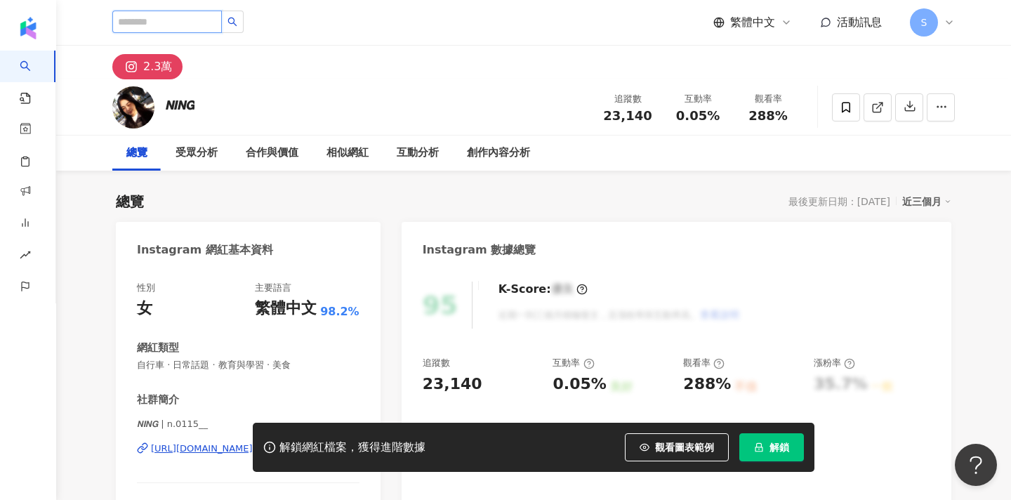
click at [166, 15] on input "search" at bounding box center [167, 22] width 110 height 22
paste input "********"
type input "********"
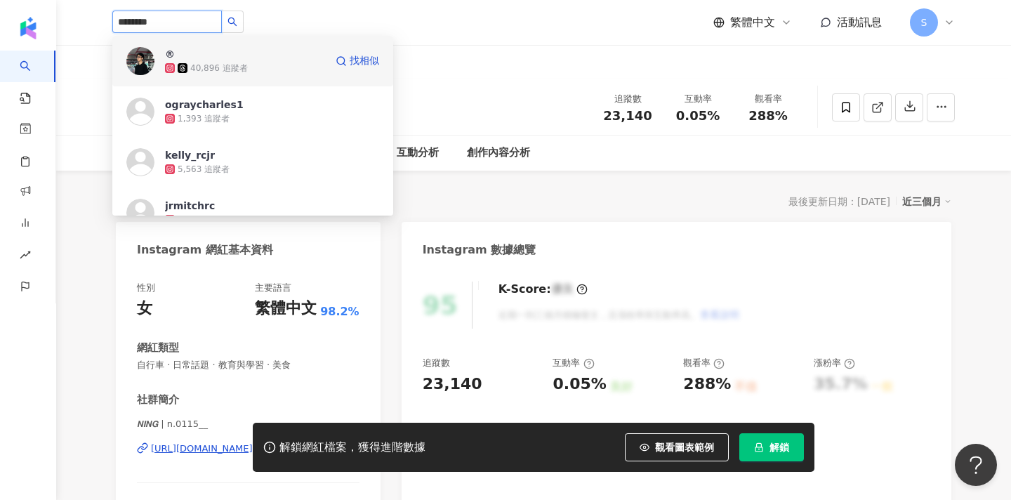
click at [318, 63] on div "40,896 追蹤者" at bounding box center [245, 68] width 160 height 14
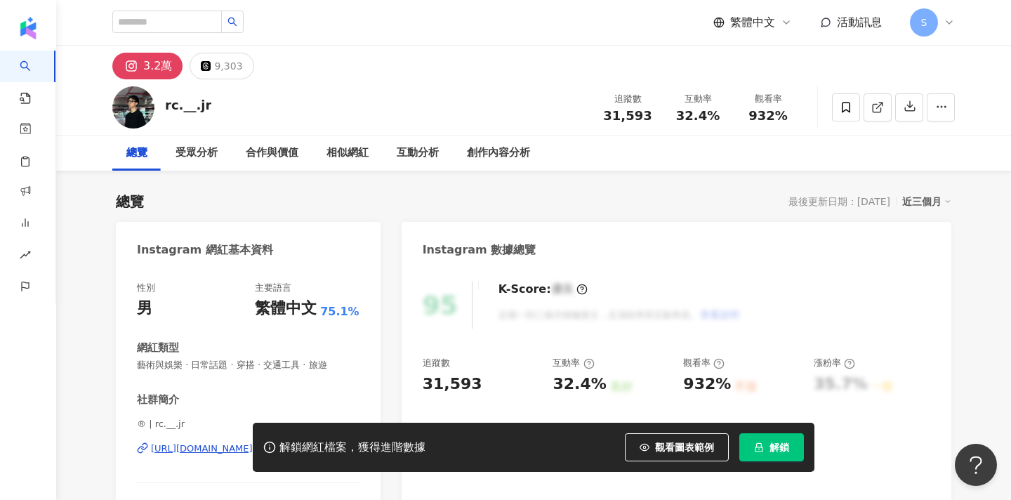
click at [788, 451] on span "解鎖" at bounding box center [780, 447] width 20 height 11
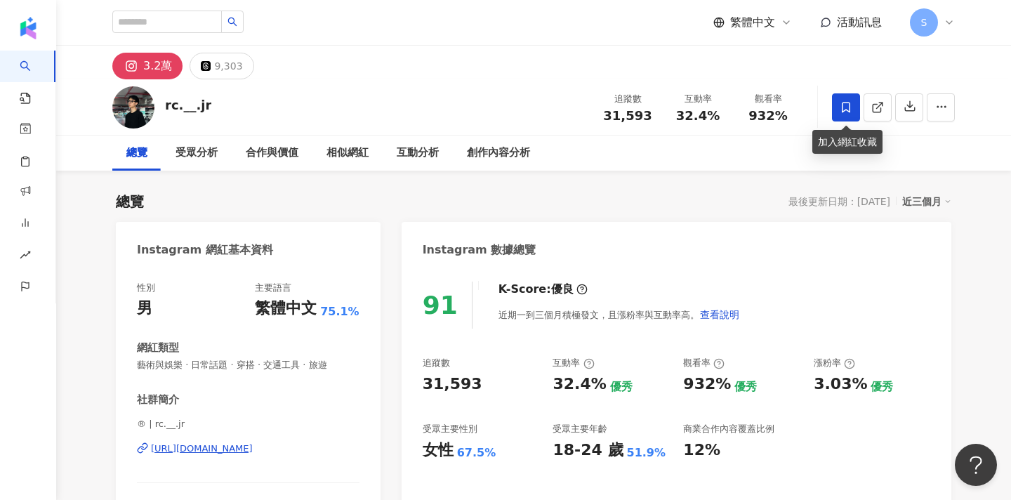
click at [839, 107] on span at bounding box center [846, 107] width 28 height 28
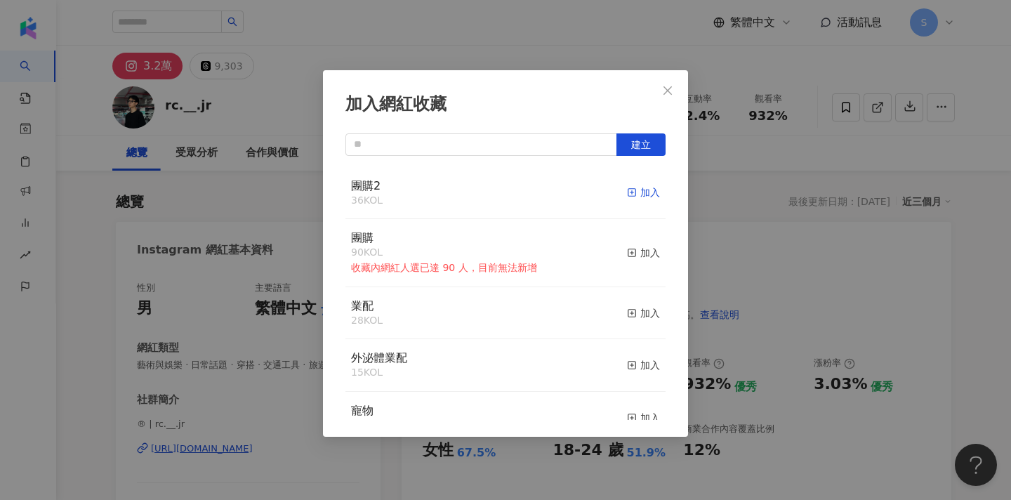
click at [635, 197] on icon "button" at bounding box center [632, 192] width 10 height 10
click at [672, 93] on icon "close" at bounding box center [667, 90] width 11 height 11
click at [672, 93] on div "加入網紅收藏 建立 團購2 37 KOL 已加入 團購 90 KOL 收藏內網紅人選已達 90 人，目前無法新增 加入 業配 28 KOL 加入 外泌體業配 …" at bounding box center [505, 250] width 1011 height 500
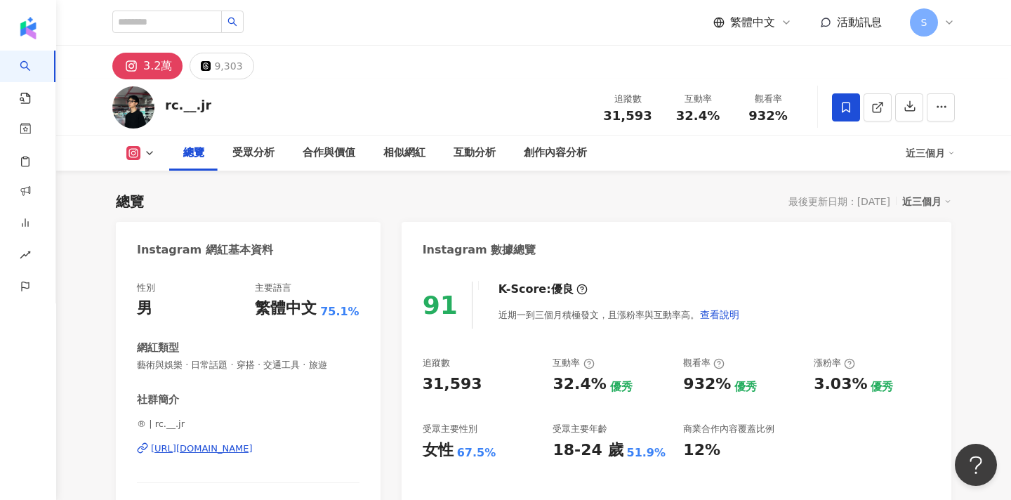
scroll to position [248, 0]
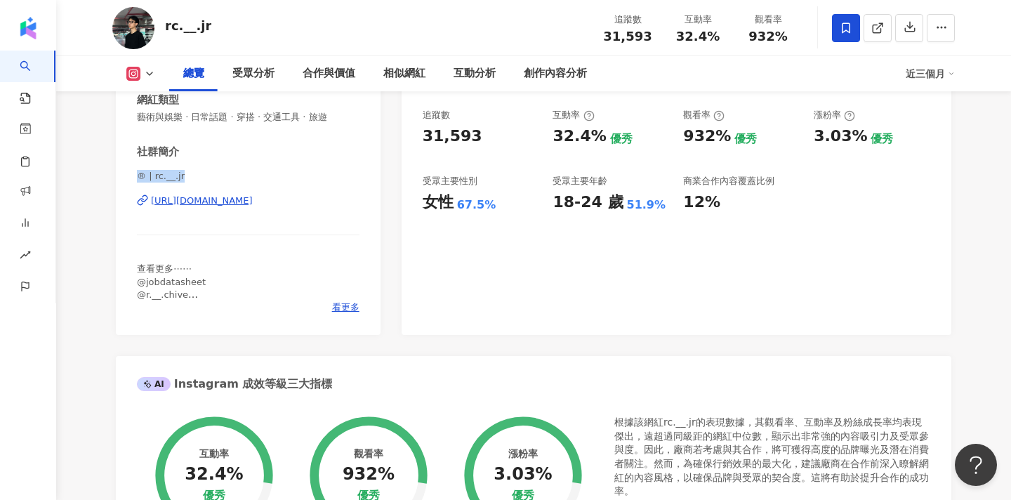
drag, startPoint x: 180, startPoint y: 180, endPoint x: 135, endPoint y: 176, distance: 45.1
click at [135, 176] on div "性別 男 主要語言 繁體中文 75.1% 網紅類型 藝術與娛樂 · 日常話題 · 穿搭 · 交通工具 · 旅遊 社群簡介 ® | rc.__.[PERSON_…" at bounding box center [248, 177] width 265 height 315
copy span "® | rc.__.jr"
click at [350, 299] on div "查看更多⋯⋯ @jobdatasheet @r.__.chive 📧 [EMAIL_ADDRESS][DOMAIN_NAME]" at bounding box center [248, 282] width 223 height 39
click at [351, 308] on span "看更多" at bounding box center [345, 307] width 27 height 13
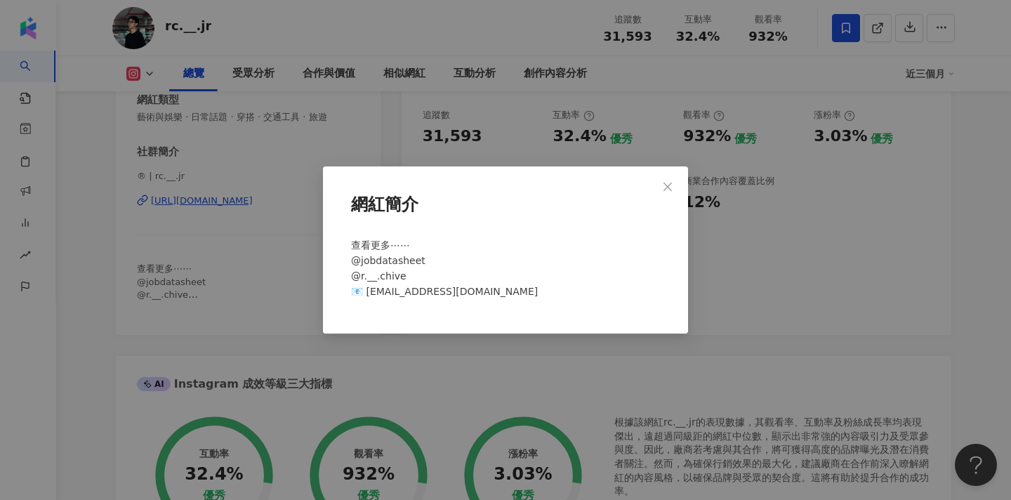
drag, startPoint x: 521, startPoint y: 291, endPoint x: 366, endPoint y: 289, distance: 155.2
click at [366, 289] on div "查看更多⋯⋯ @jobdatasheet @r.__.chive 📧 [EMAIL_ADDRESS][DOMAIN_NAME]" at bounding box center [505, 274] width 320 height 85
copy span "[EMAIL_ADDRESS][DOMAIN_NAME]"
click at [671, 181] on icon "close" at bounding box center [667, 186] width 11 height 11
